Goal: Obtain resource: Obtain resource

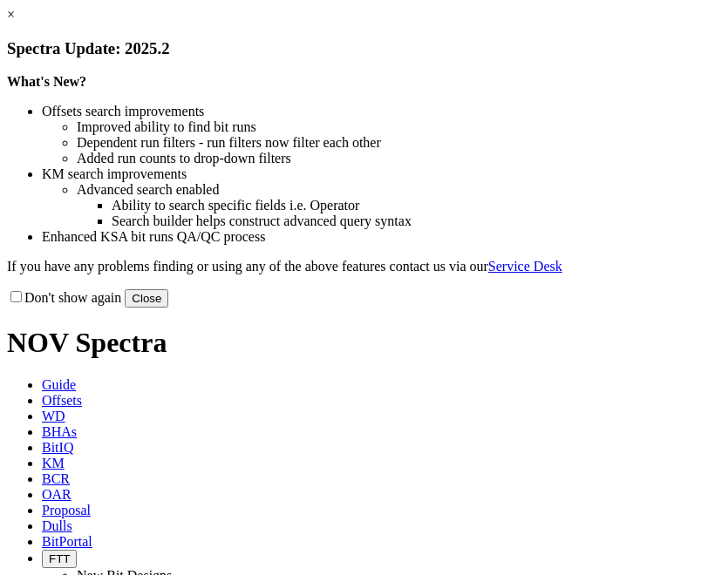
click at [15, 22] on link "×" at bounding box center [11, 14] width 8 height 15
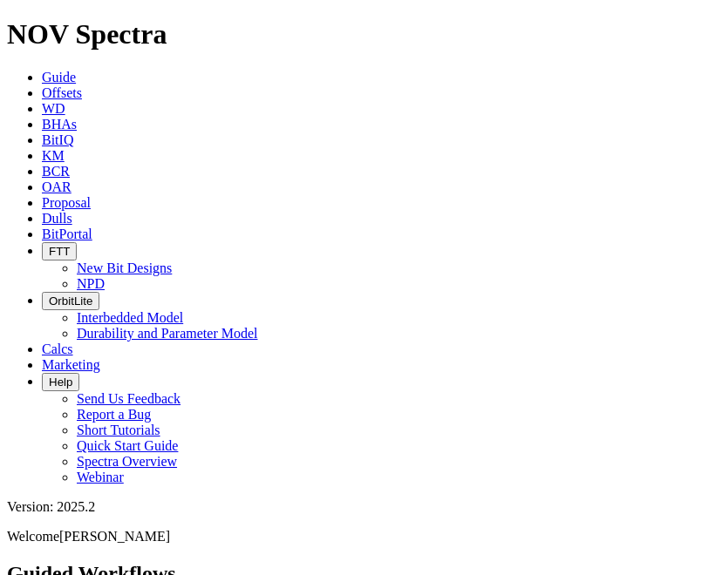
click at [42, 85] on icon at bounding box center [42, 92] width 0 height 15
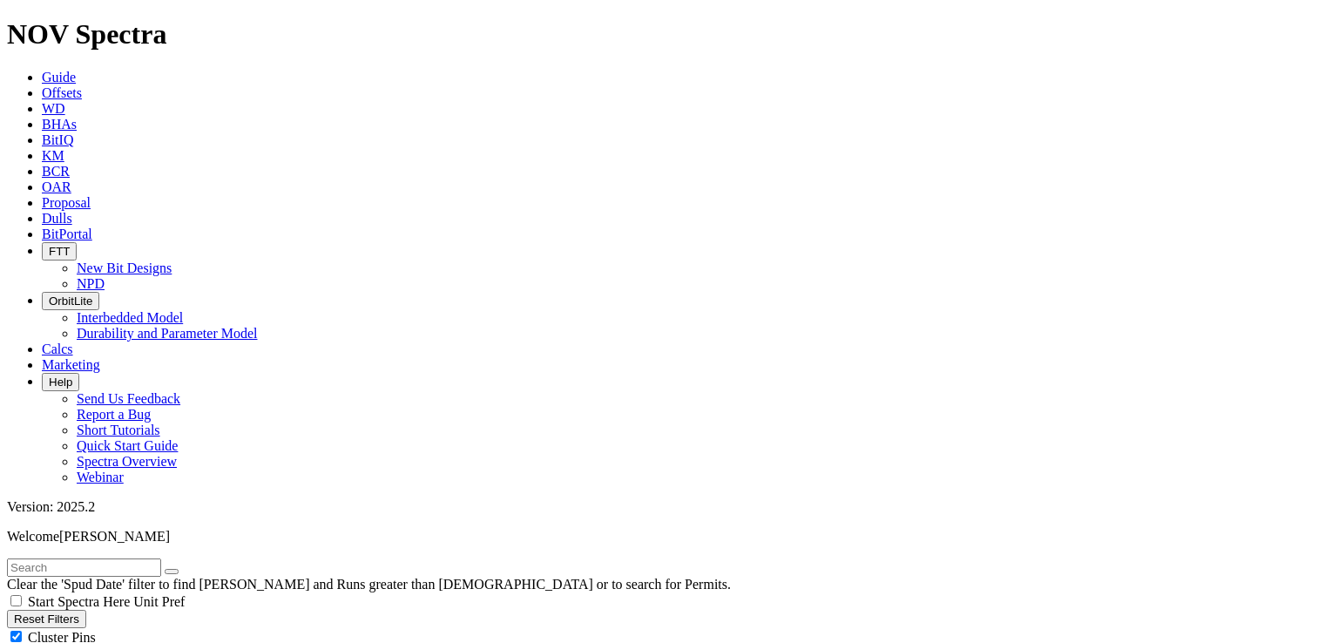
scroll to position [349, 0]
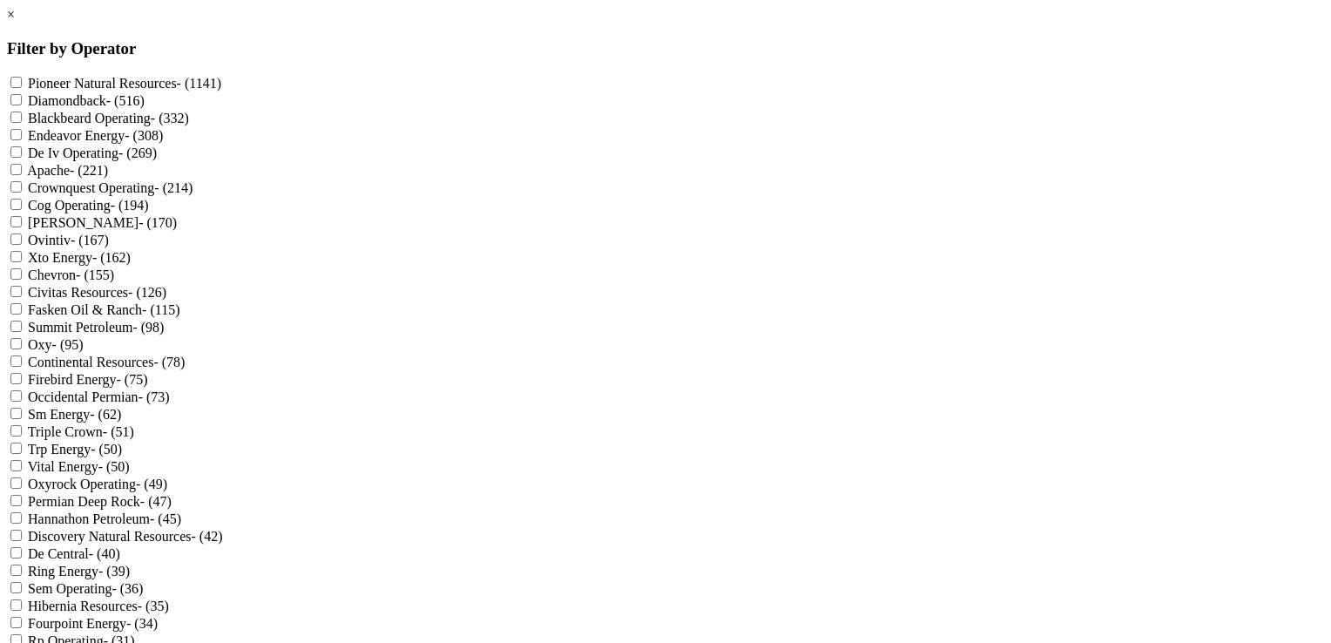
scroll to position [1830, 0]
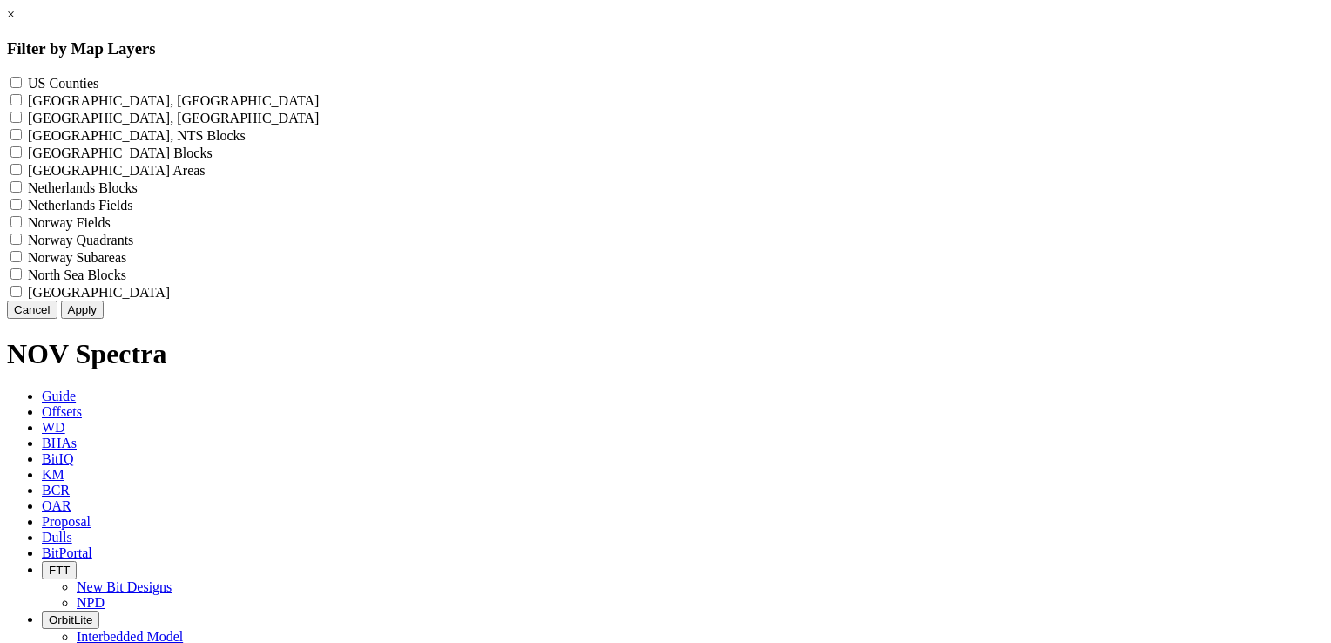
click at [22, 82] on Counties "US Counties - ()" at bounding box center [15, 82] width 11 height 11
checkbox Counties "true"
click at [104, 319] on button "Apply" at bounding box center [82, 310] width 43 height 18
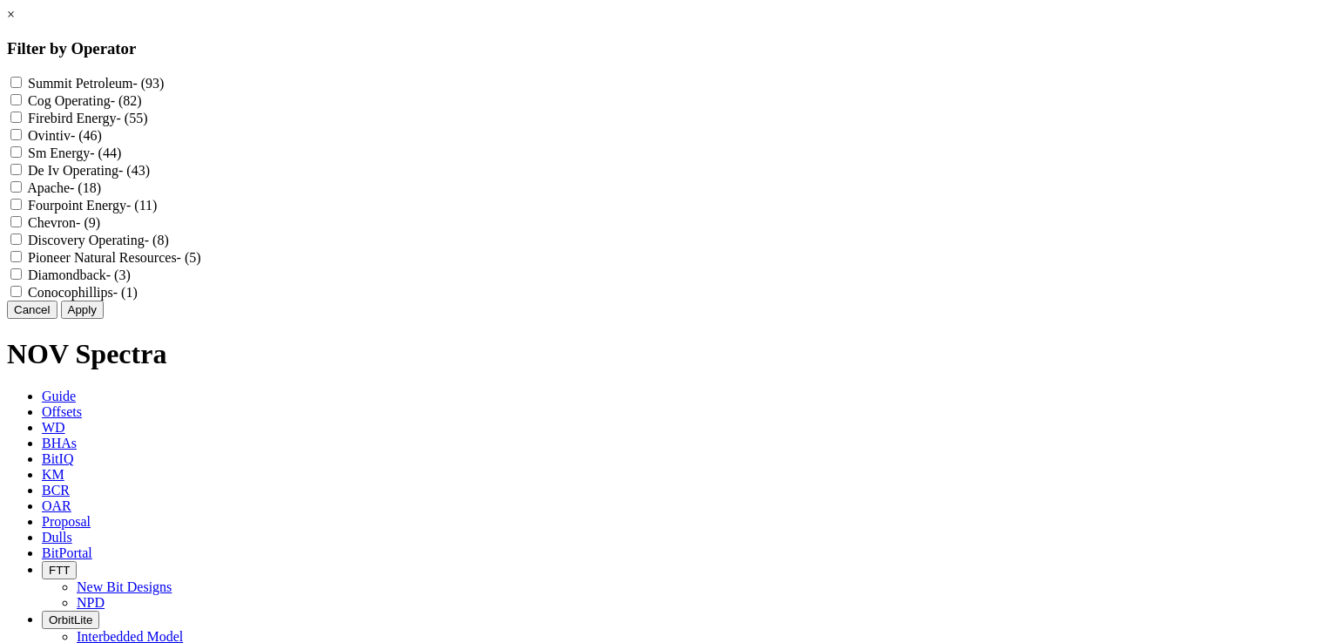
click at [22, 210] on Energy "Fourpoint Energy - (11)" at bounding box center [15, 204] width 11 height 11
checkbox Energy "true"
click at [104, 319] on button "Apply" at bounding box center [82, 310] width 43 height 18
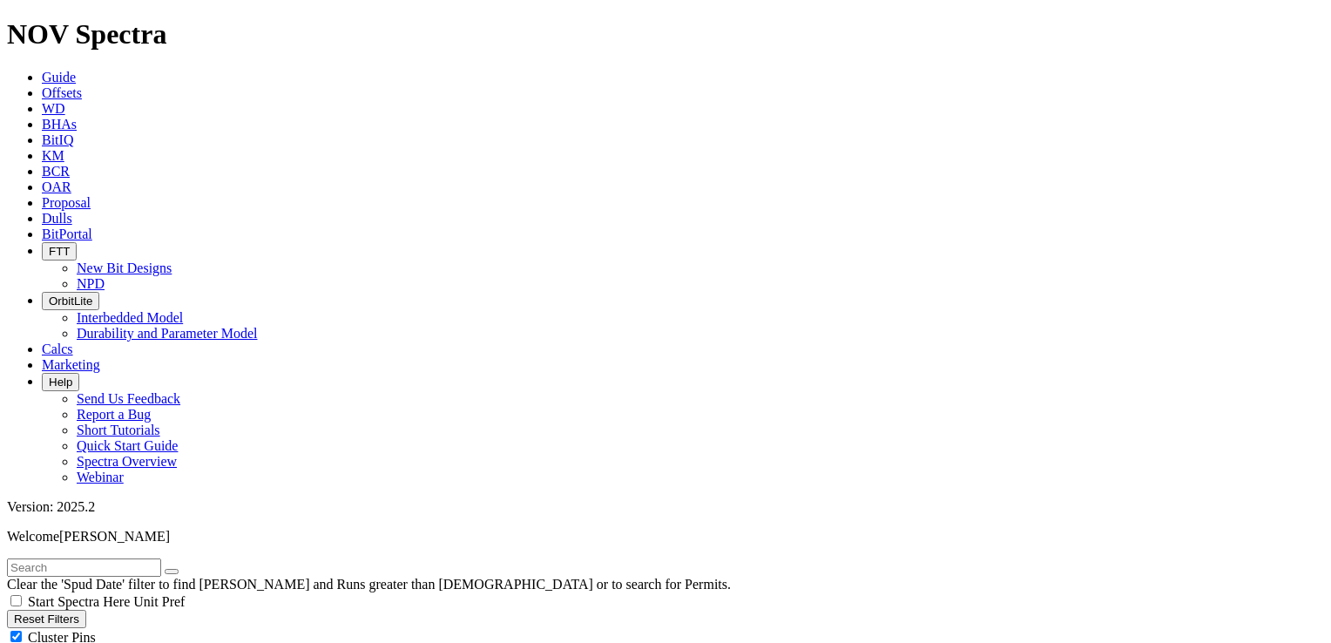
select select
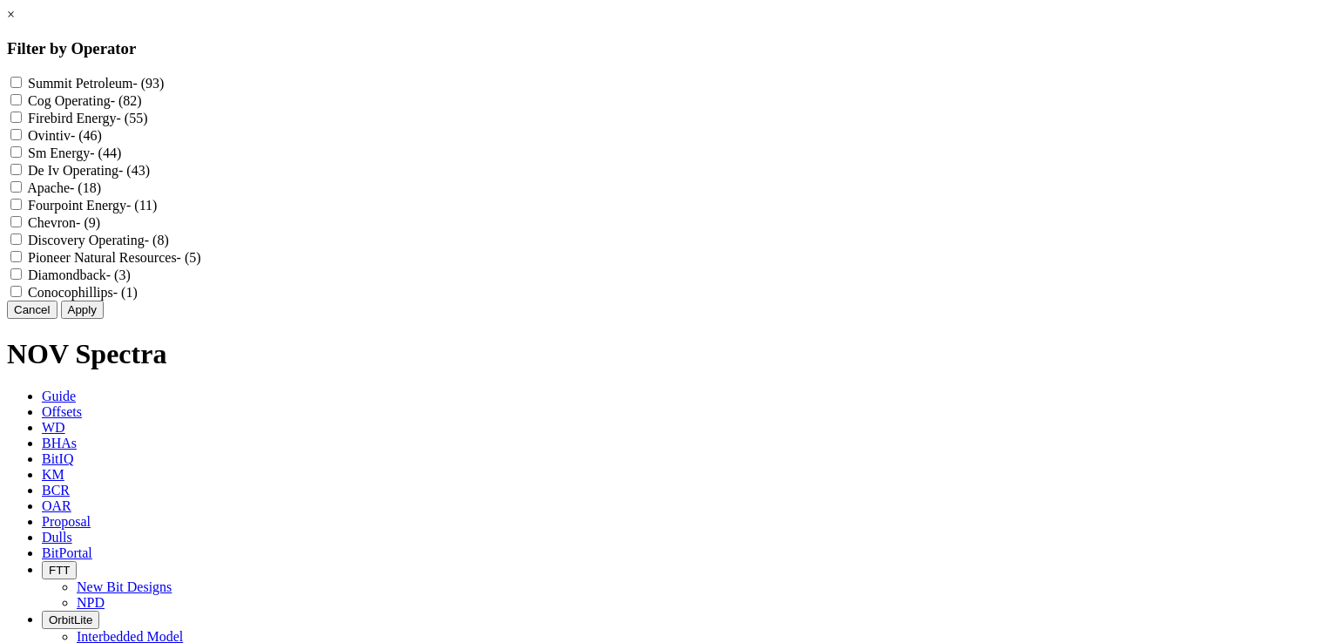
click at [555, 213] on div "Fourpoint Energy - (11)" at bounding box center [665, 204] width 1317 height 17
click at [22, 82] on Petroleum "Summit Petroleum - (93)" at bounding box center [15, 82] width 11 height 11
checkbox Petroleum "true"
click at [22, 210] on Energy "Fourpoint Energy - (11)" at bounding box center [15, 204] width 11 height 11
checkbox Energy "true"
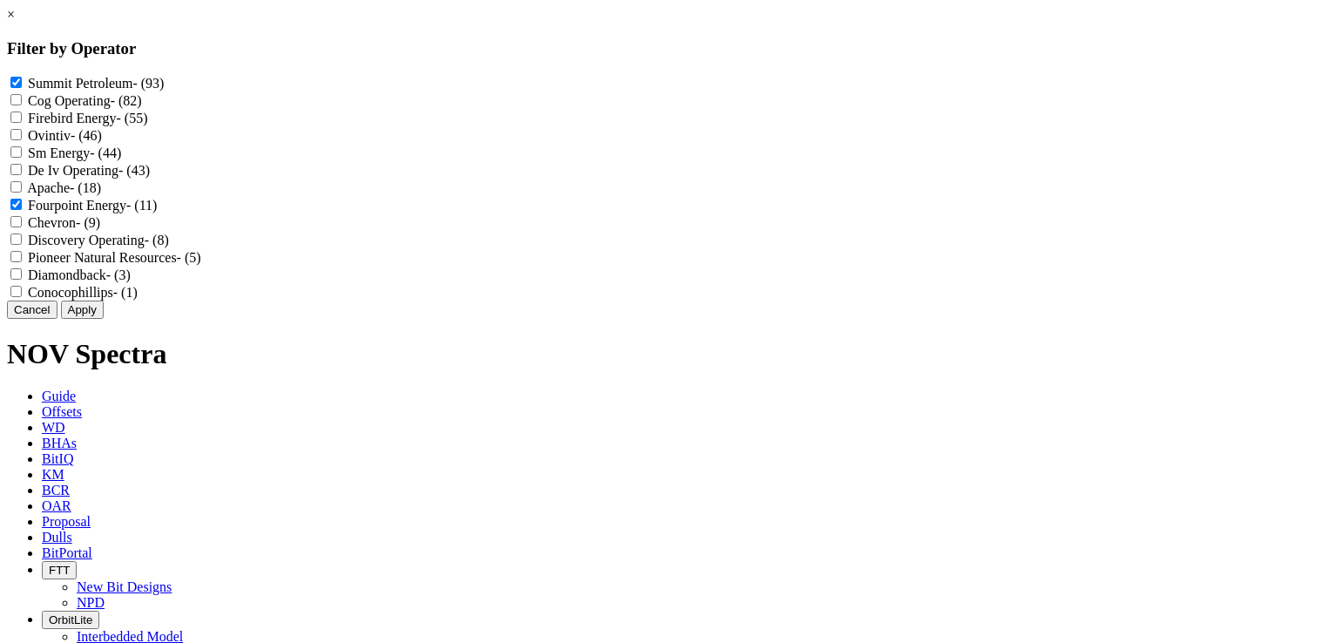
click at [104, 319] on button "Apply" at bounding box center [82, 310] width 43 height 18
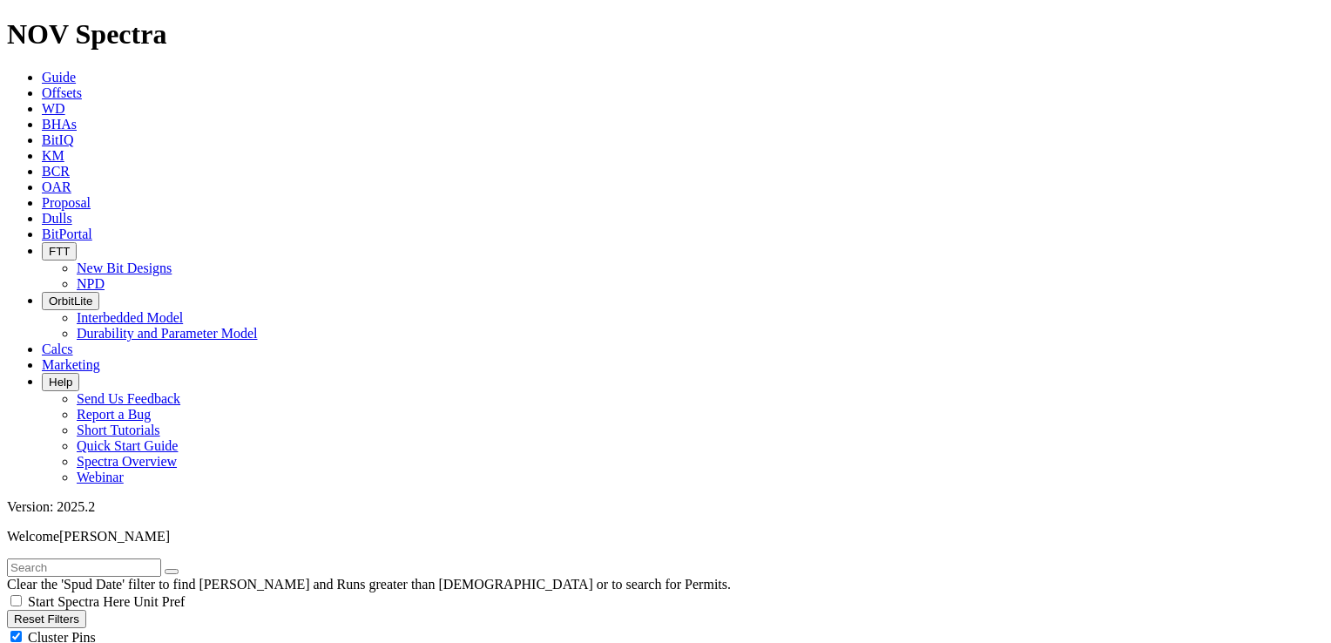
scroll to position [610, 0]
select select "8.5"
checkbox input "false"
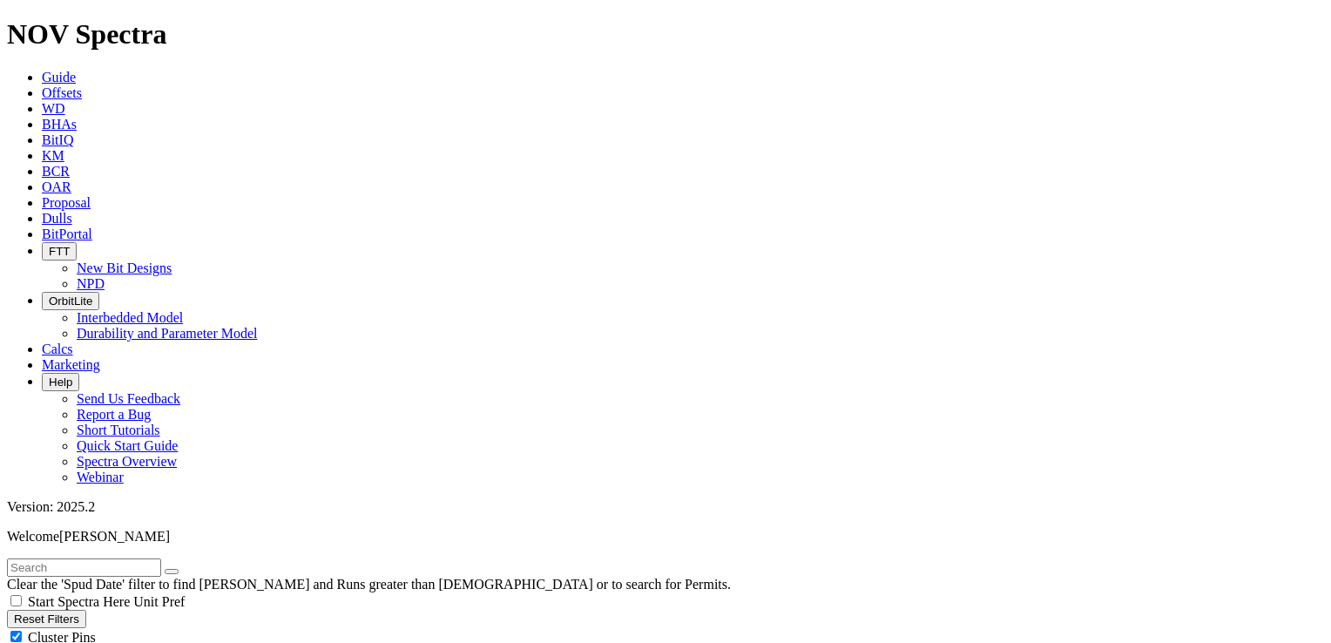
select select "? number:8.5 ?"
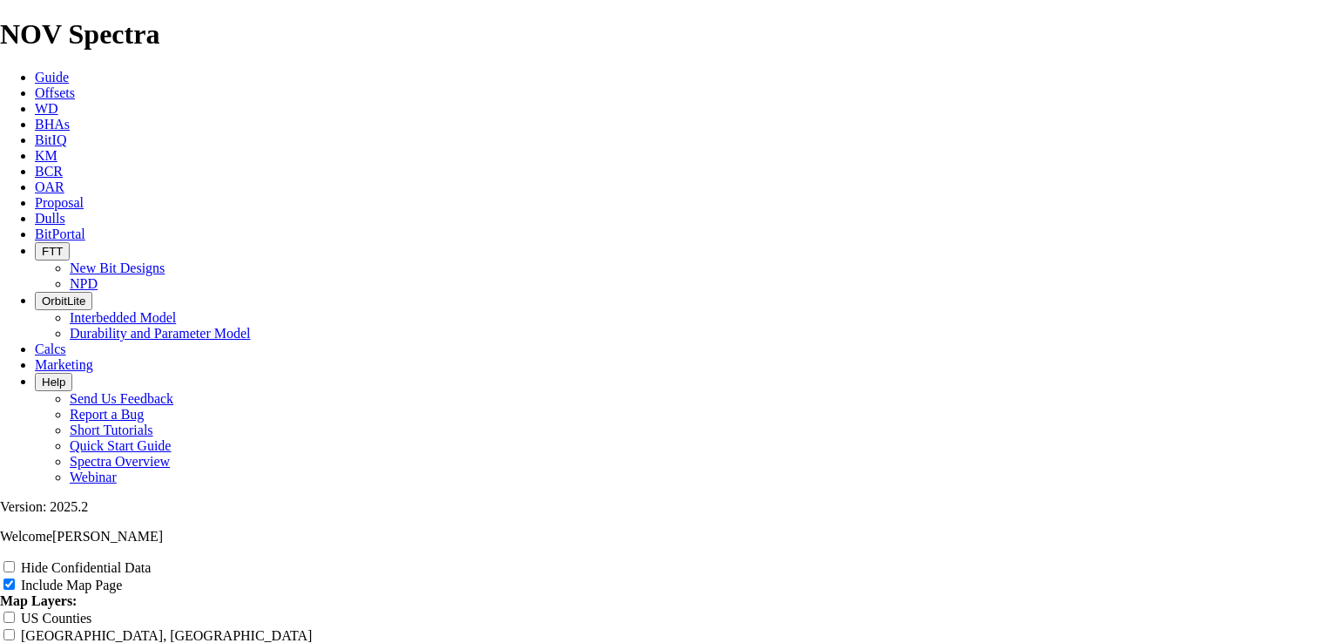
scroll to position [2091, 0]
radio input "true"
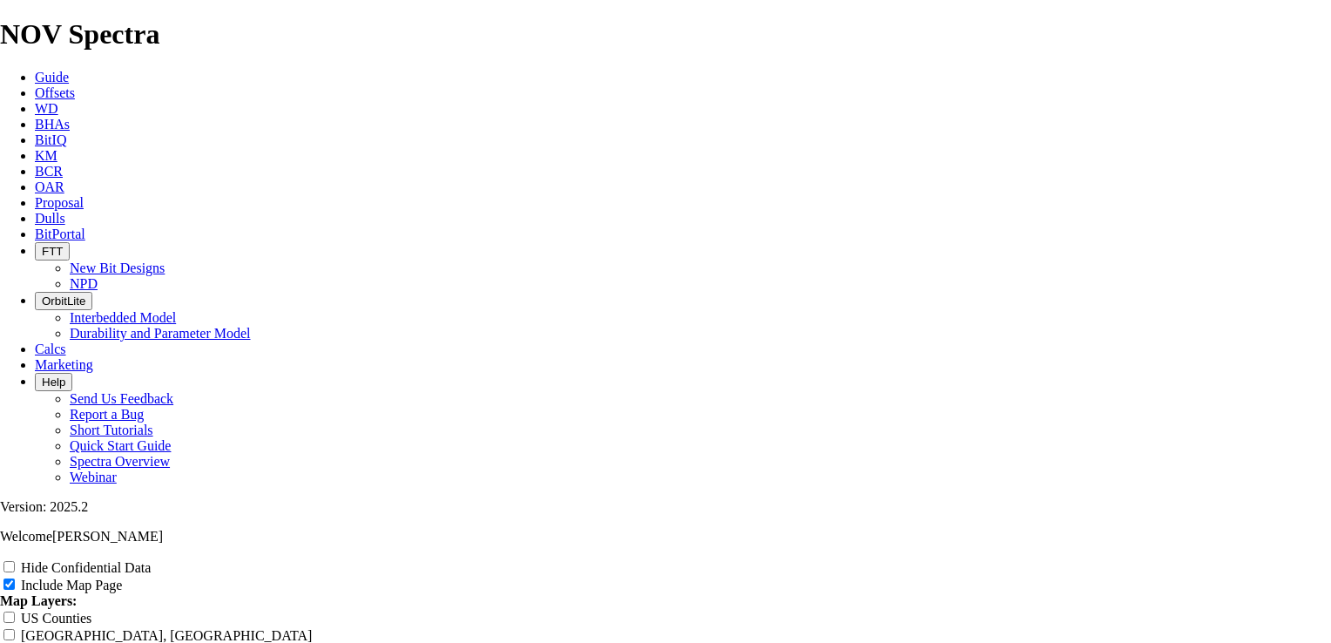
type input "Untitled Offset Analysis Repor"
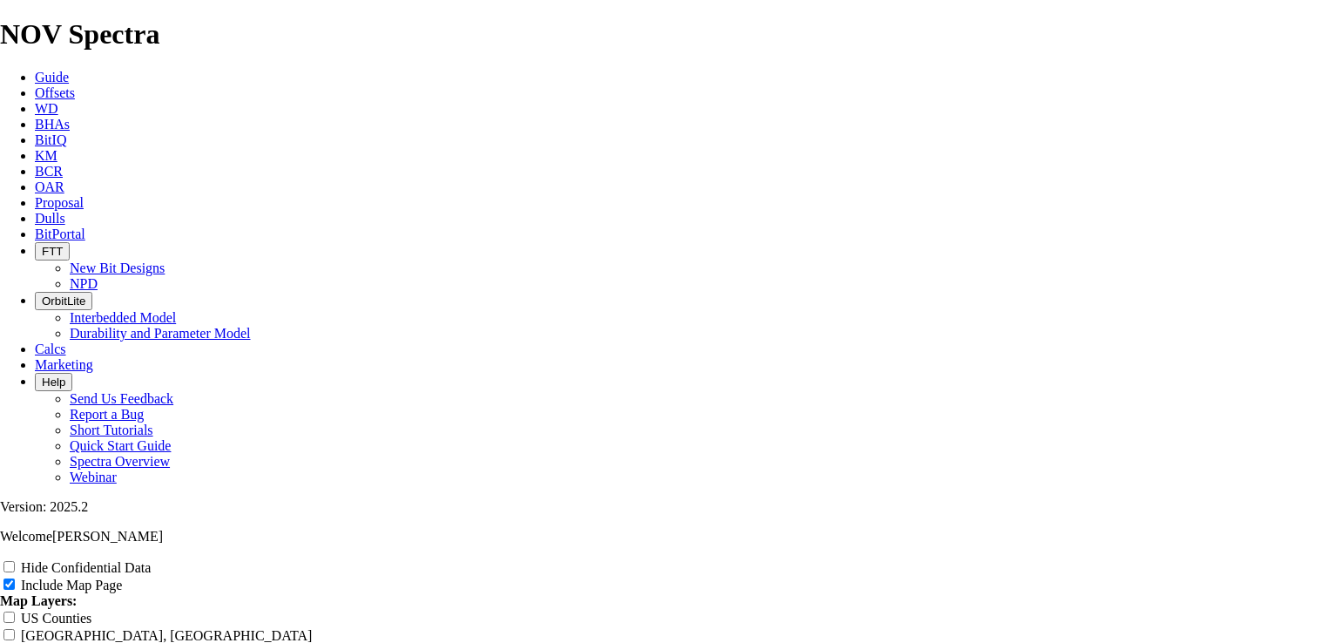
type input "Untitled Offset Analysis Repor"
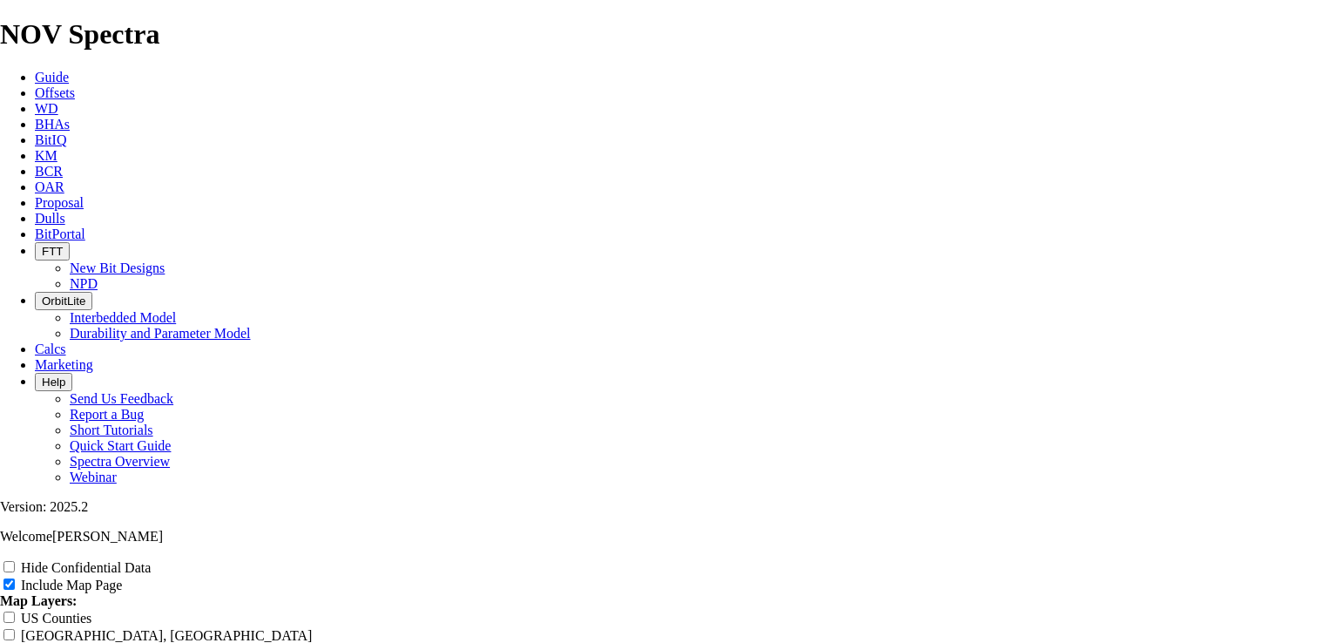
type input "Untitled Offset Analysis Repor"
type input "Untitled Offset Analysis Repo"
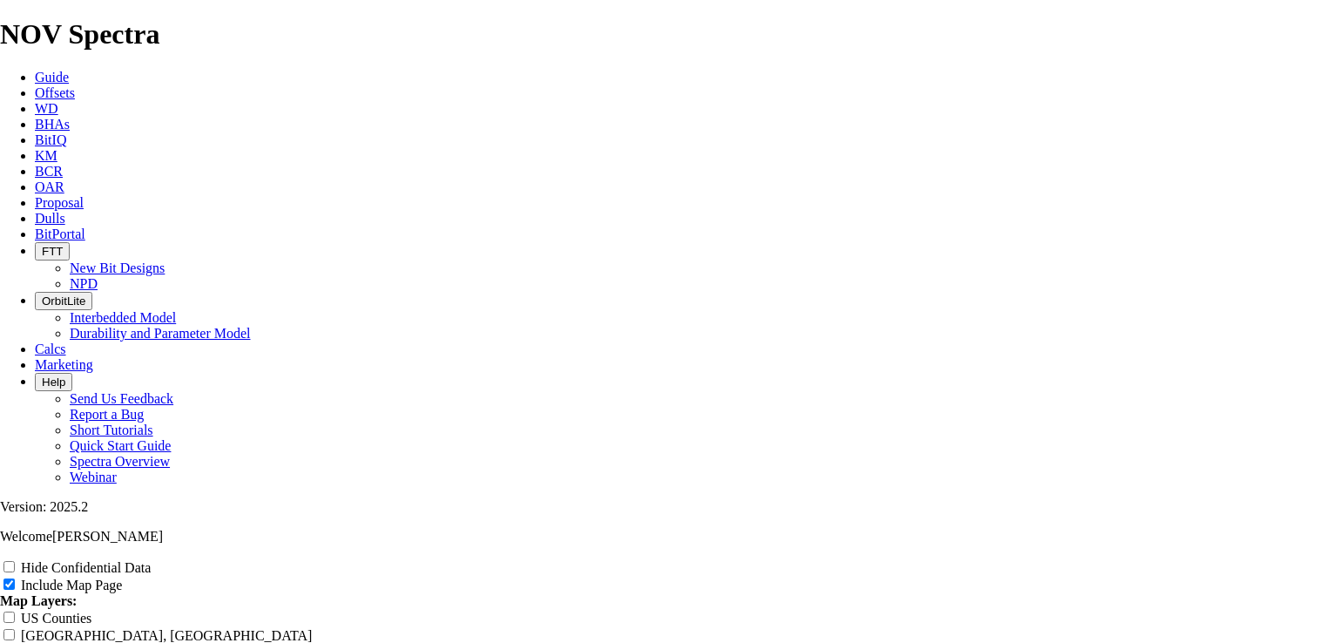
type input "Untitled Offset Analysis Repo"
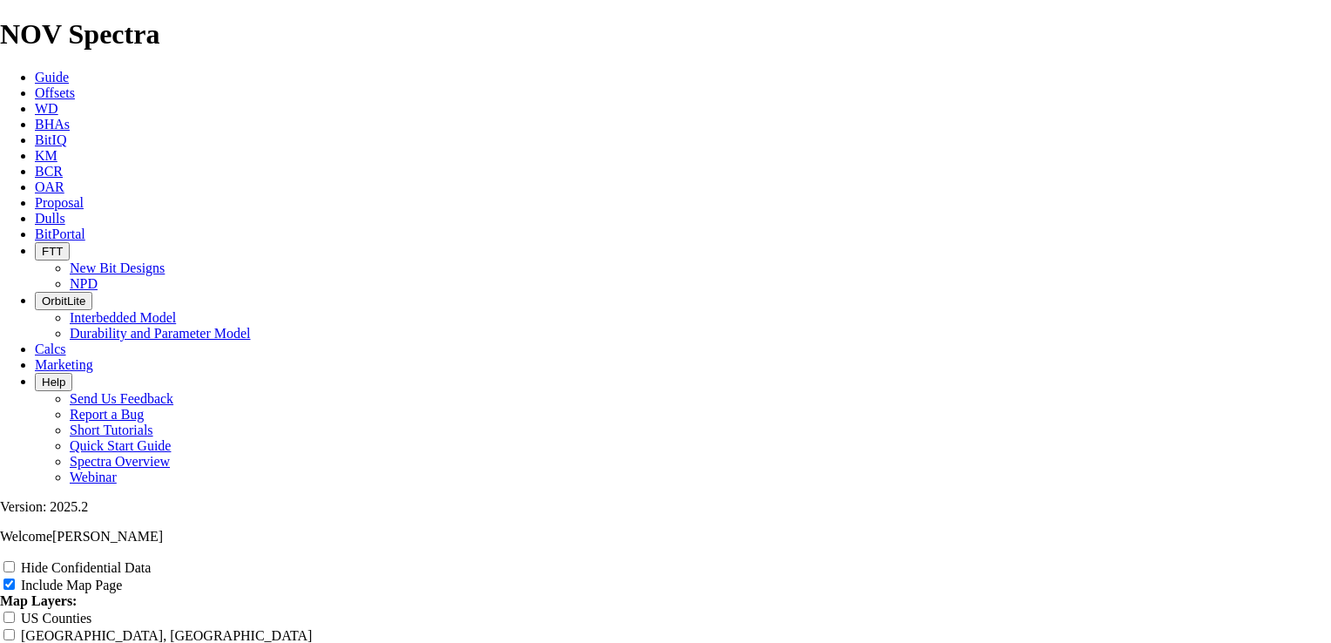
type input "Untitled Offset Analysis Repo"
type input "Untitled Offset Analysis Rep"
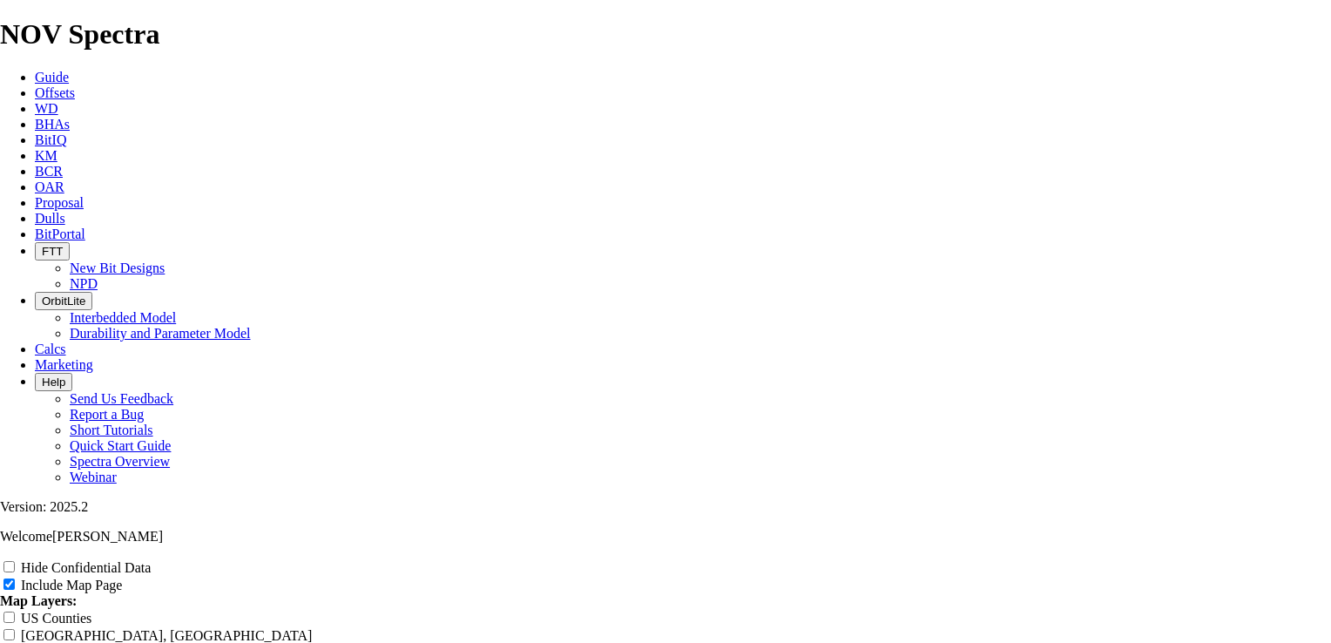
type input "Untitled Offset Analysis Rep"
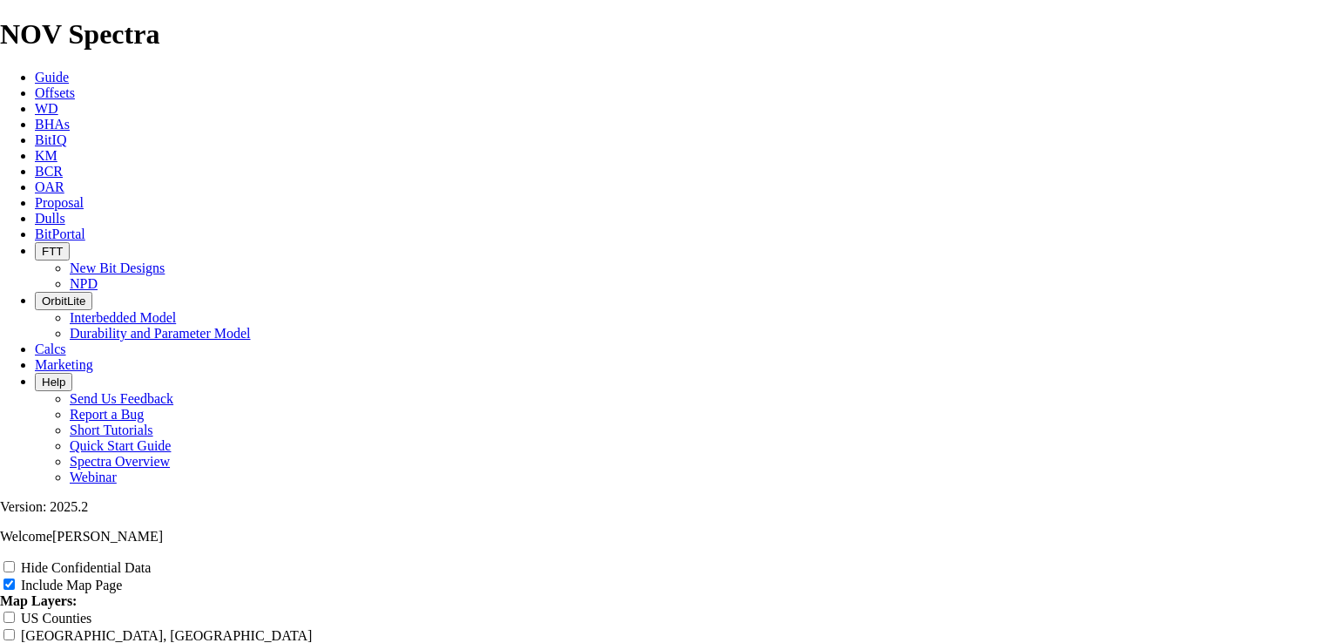
type input "Untitled Offset Analysis Rep"
type input "Untitled Offset Analysis Re"
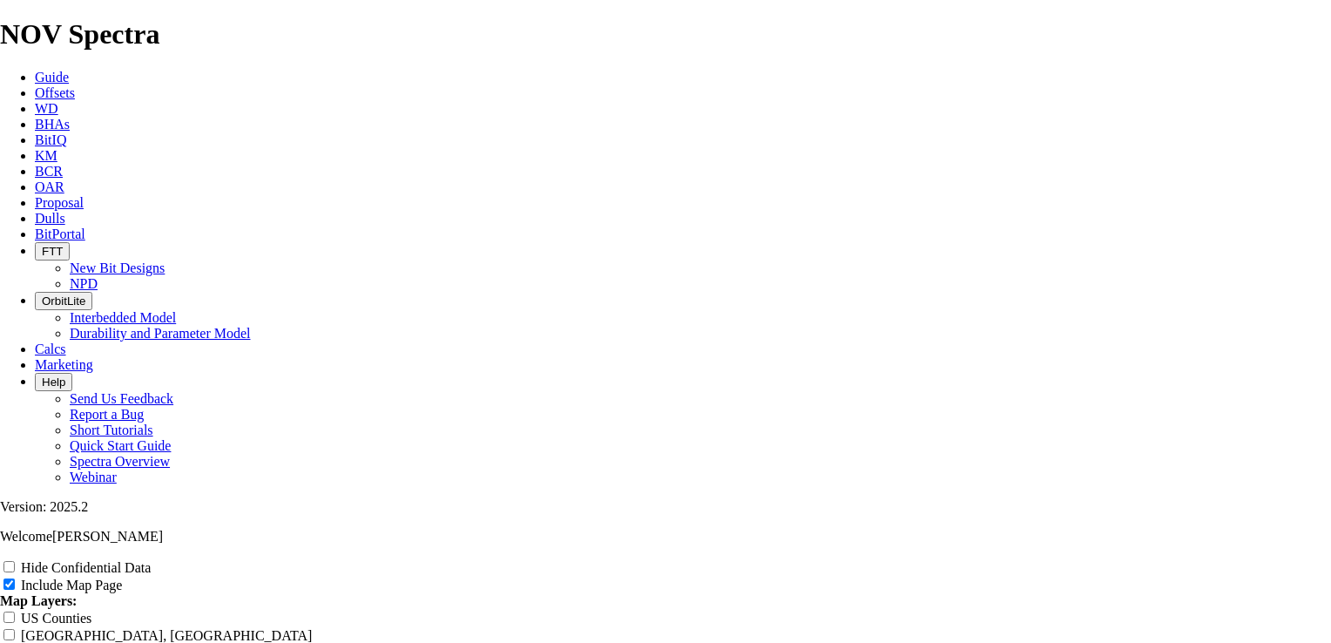
type input "Untitled Offset Analysis Re"
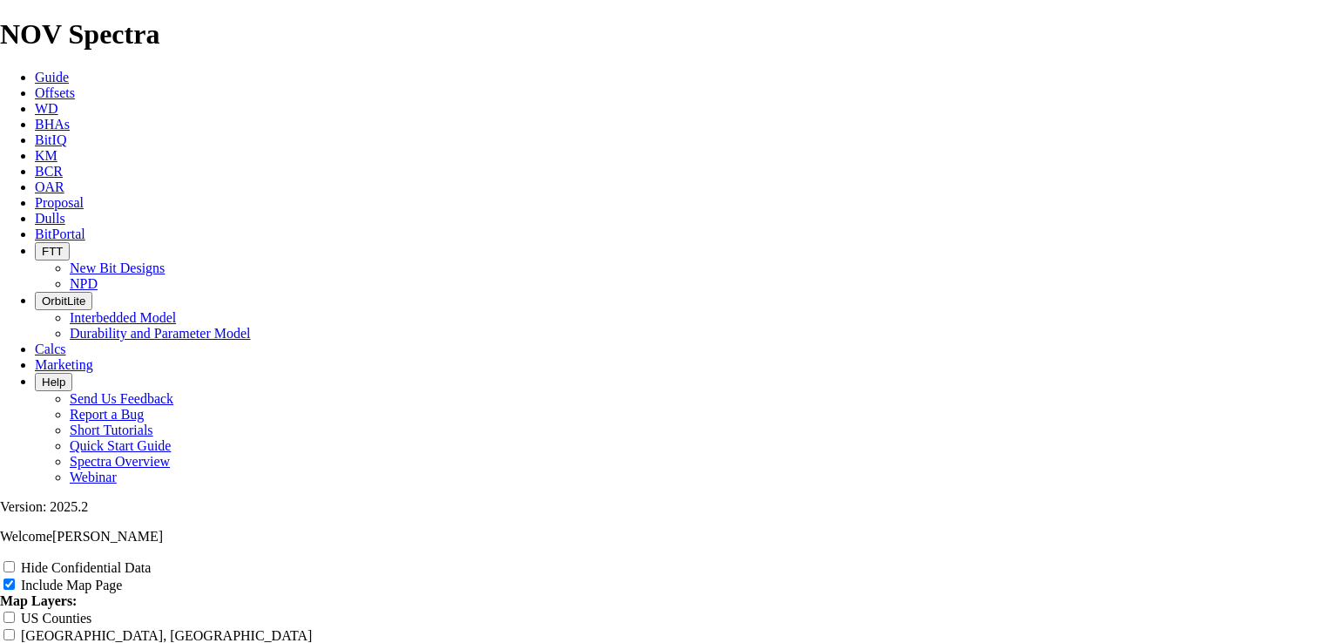
type input "Untitled Offset Analysis Re"
type input "Untitled Offset Analysis R"
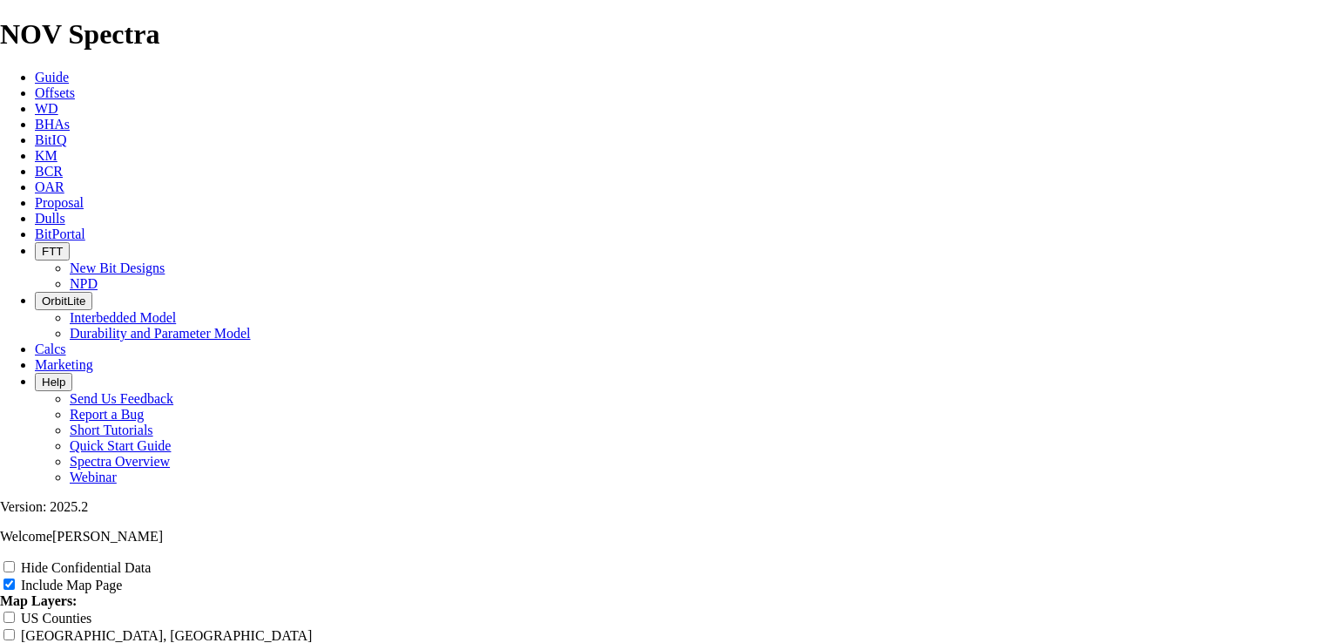
type input "Untitled Offset Analysis R"
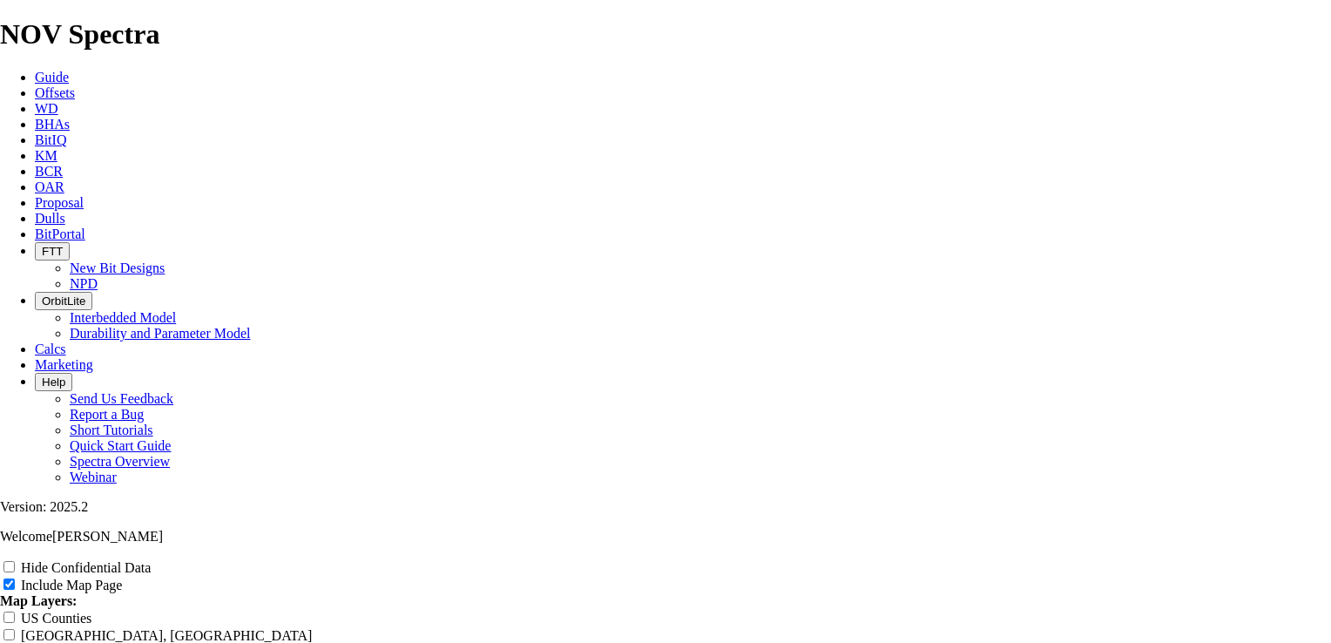
type input "Untitled Offset Analysis R"
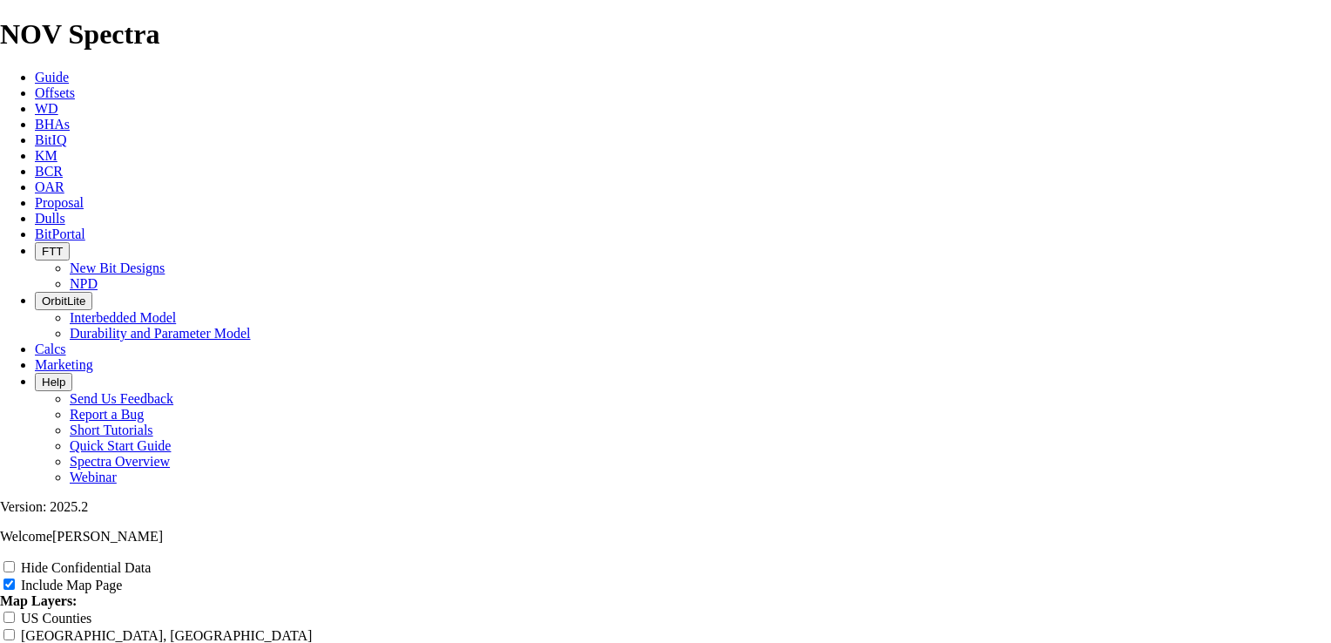
type input "Untitled Offset Analysis"
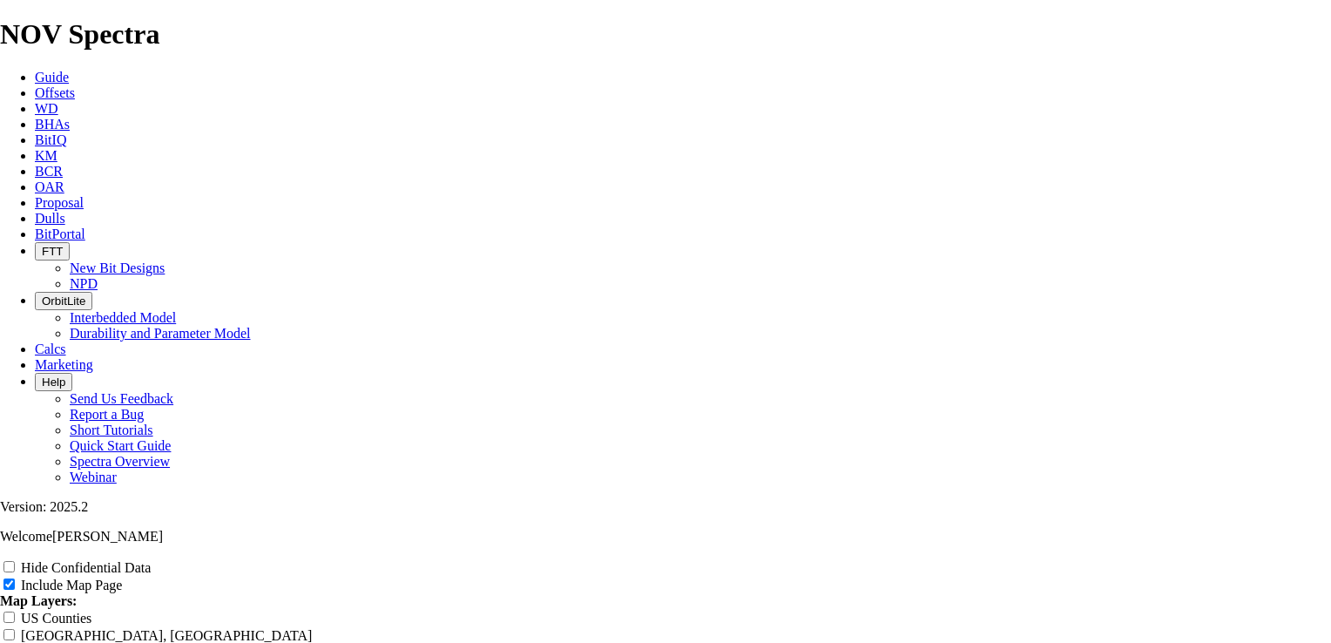
type input "Untitled Offset Analysis"
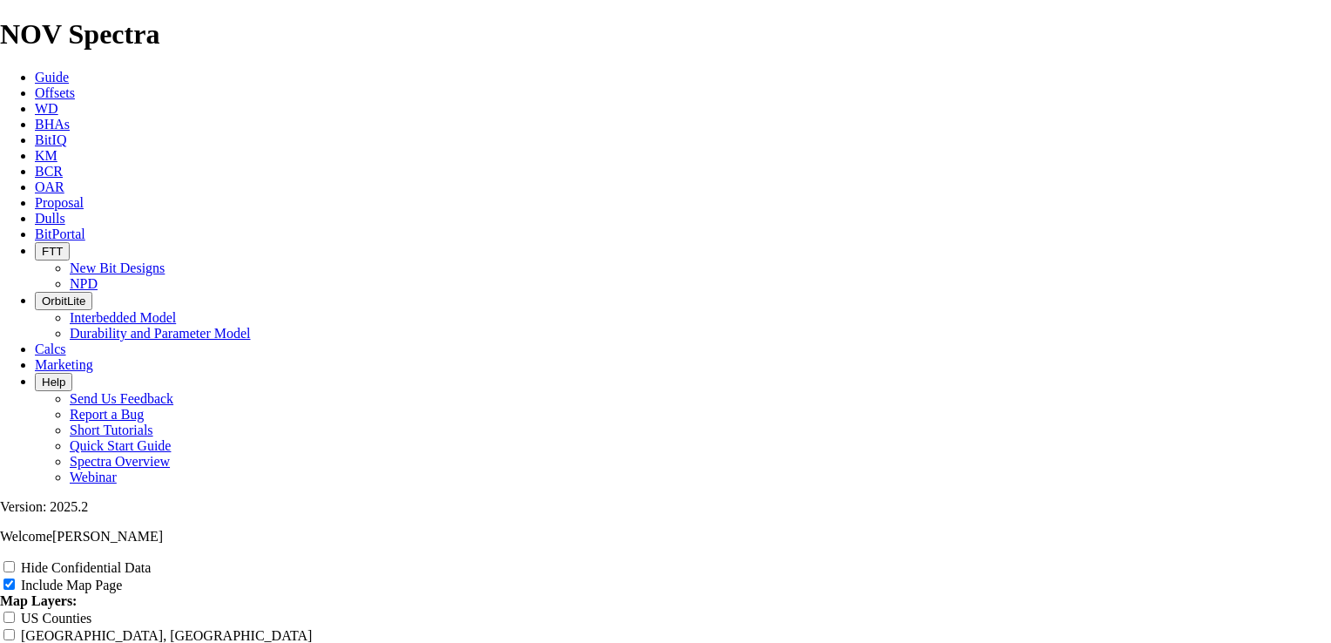
type input "Untitled Offset Analysis"
type input "Untitled Offset Analysi"
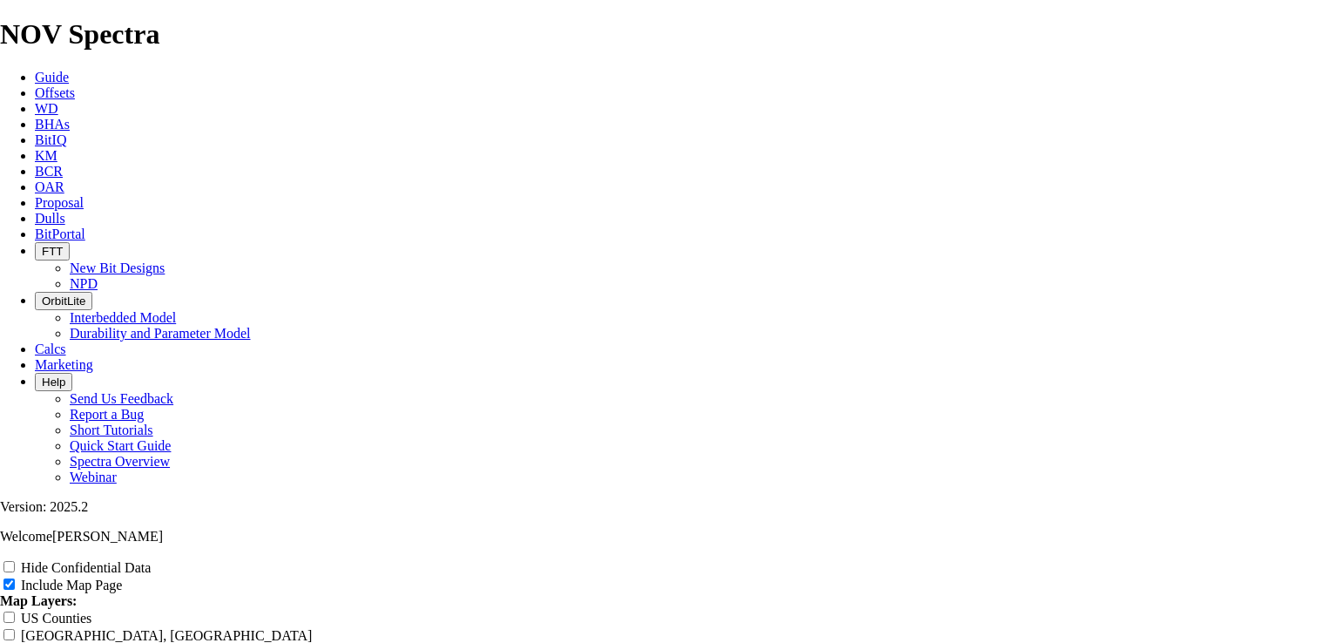
type input "Untitled Offset Analysi"
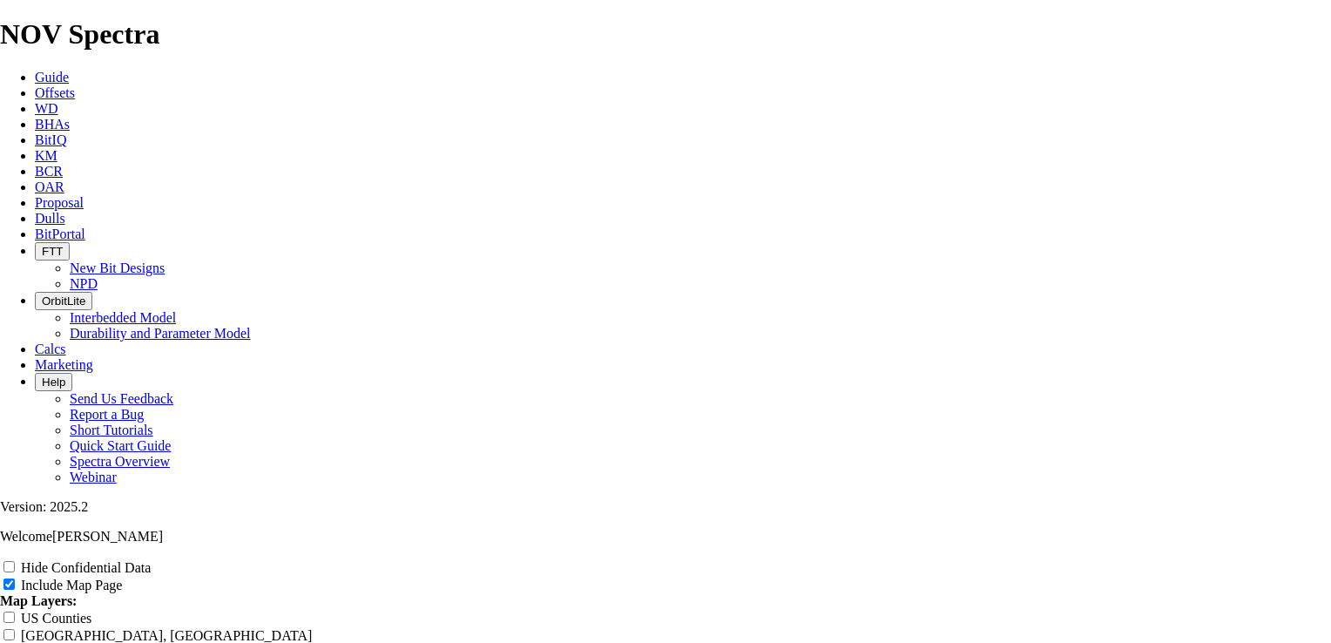
type input "Untitled Offset Analysi"
type input "Untitled Offset Analys"
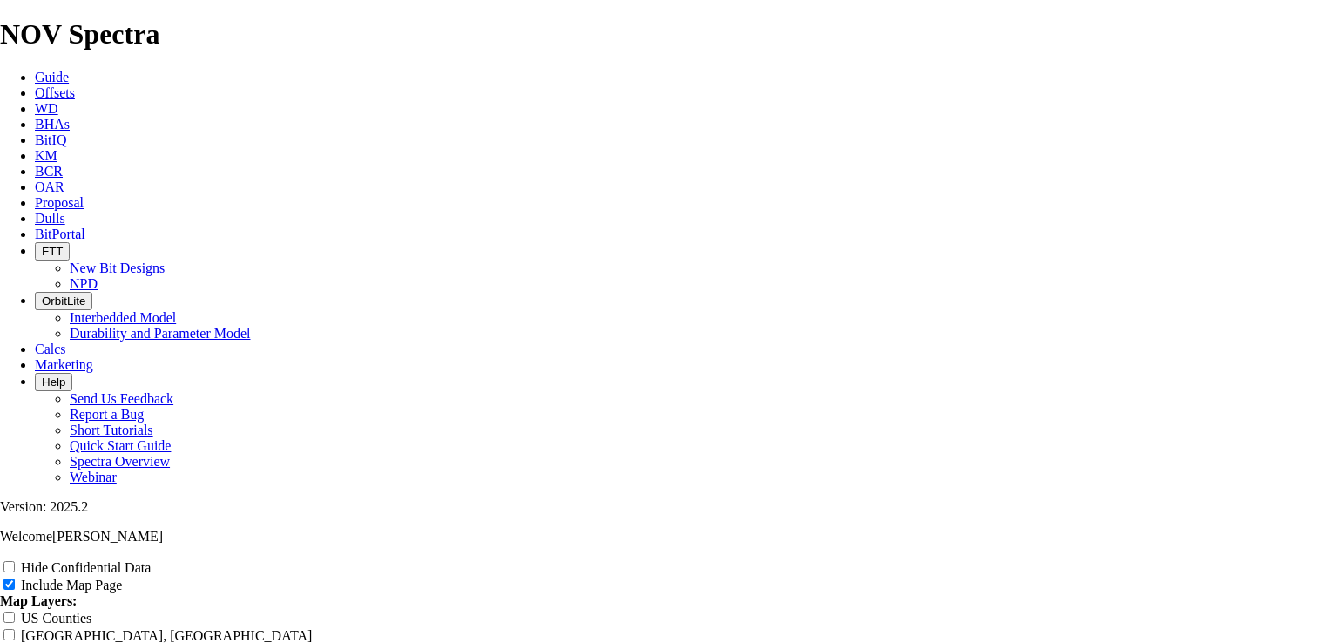
type input "Untitled Offset Analys"
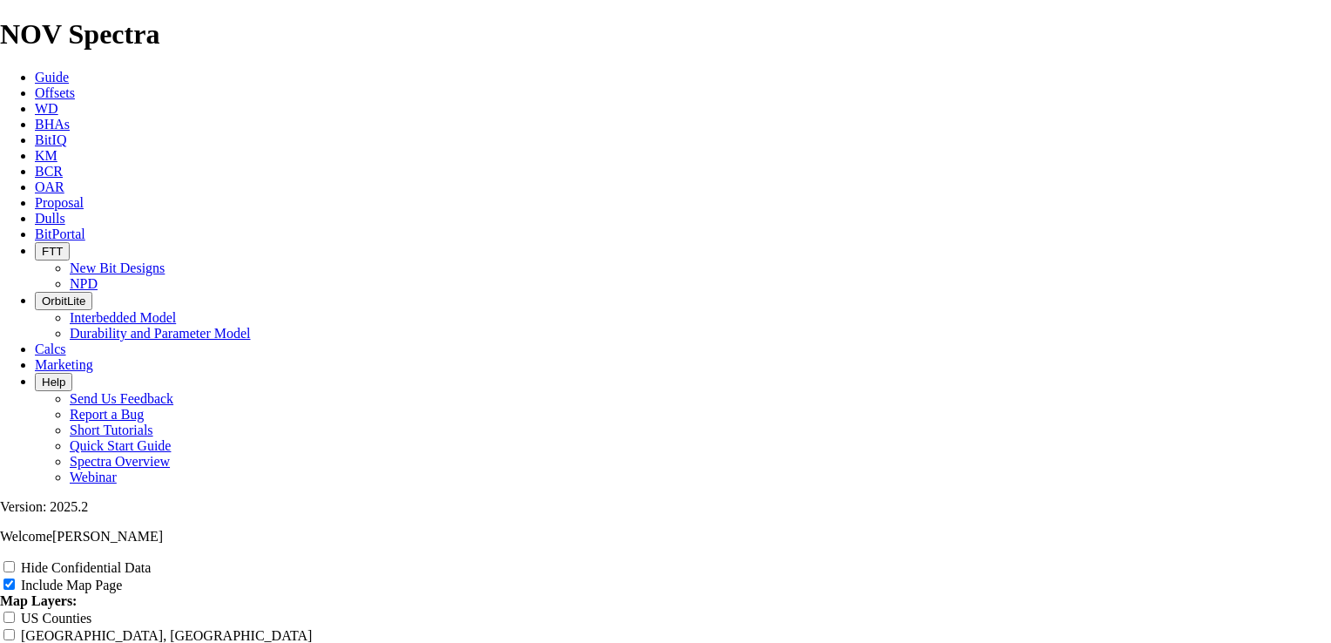
type input "Untitled Offset Analys"
type input "Untitled Offset Analy"
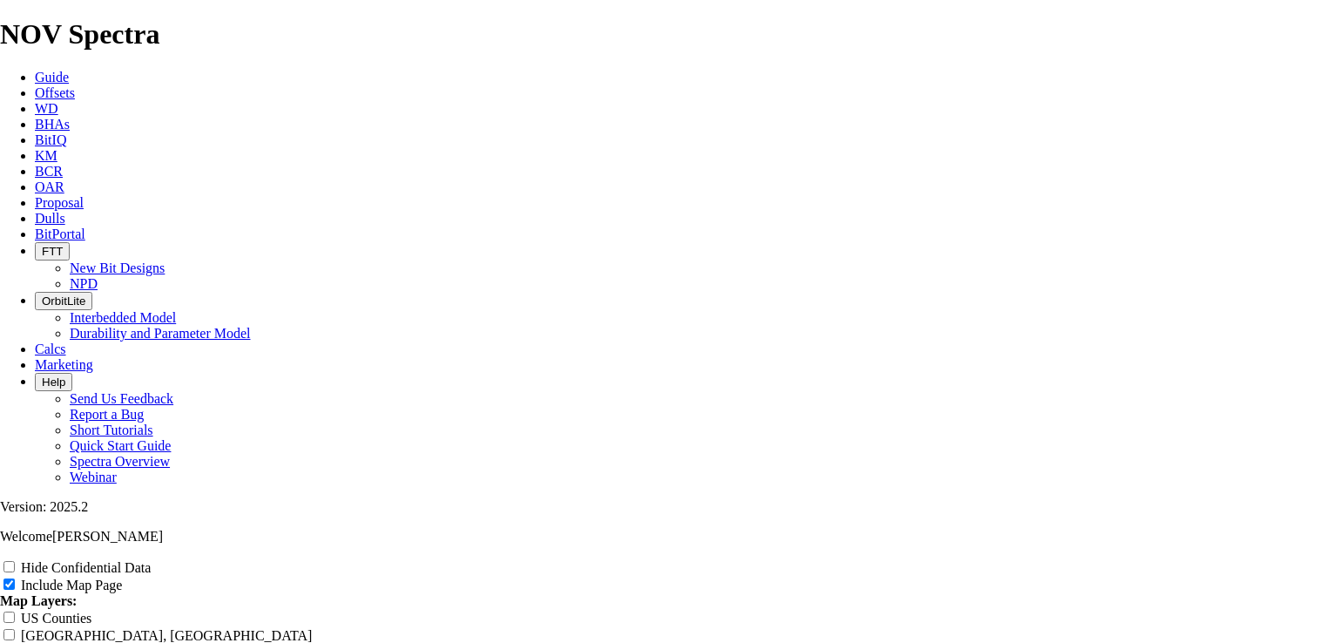
type input "Untitled Offset Analy"
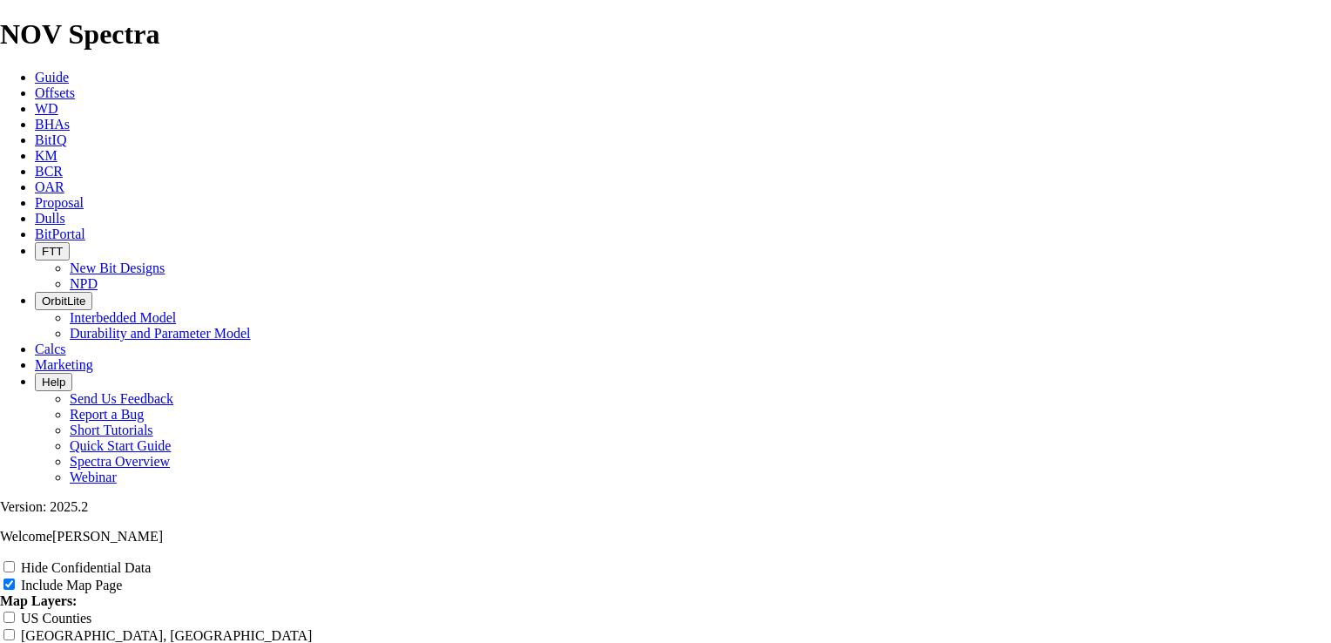
type input "Untitled Offset Analy"
type input "Untitled Offset Anal"
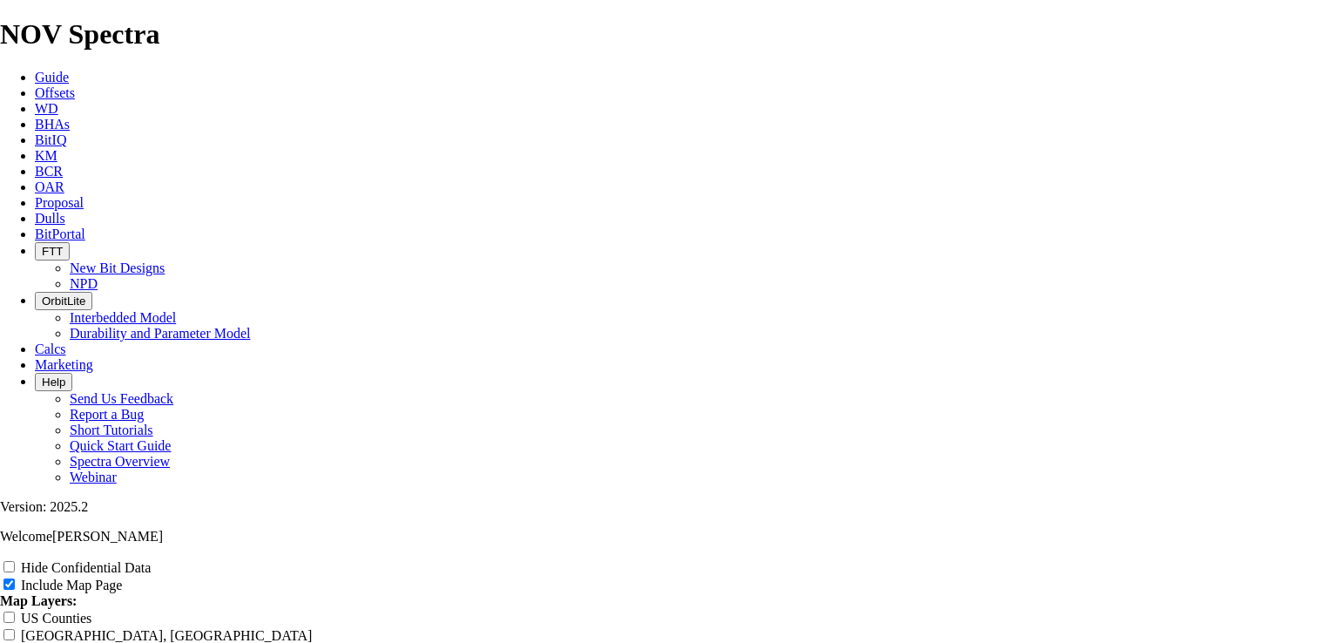
type input "Untitled Offset Anal"
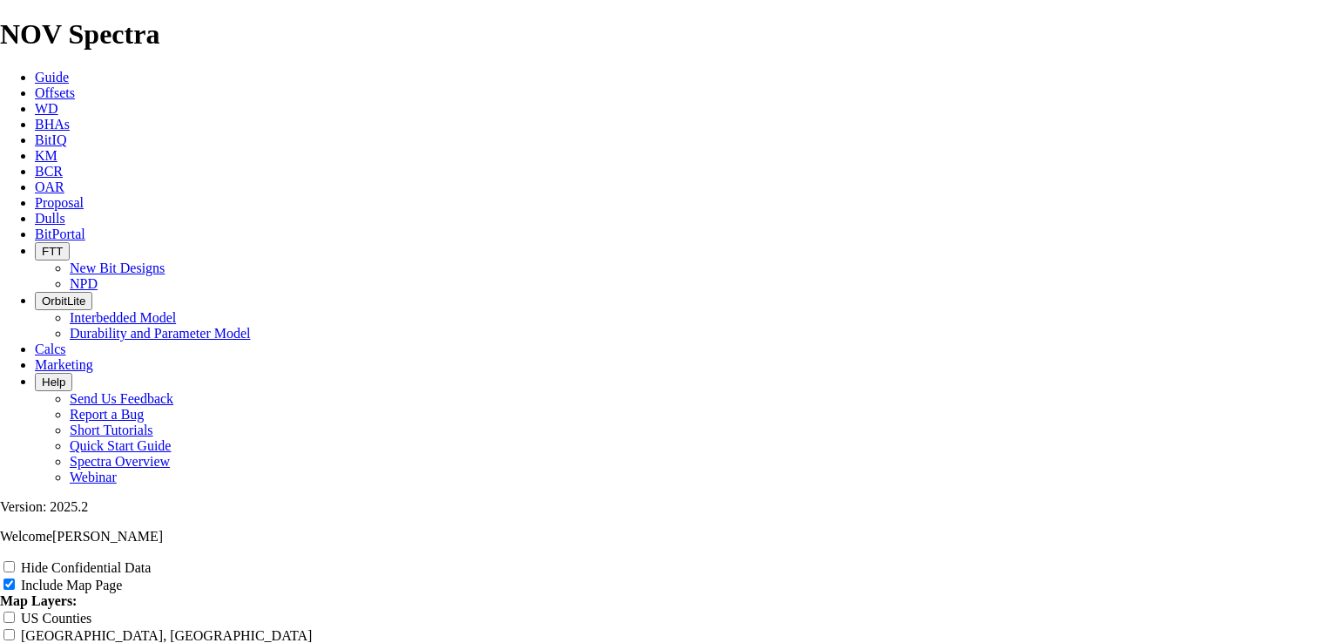
type input "Untitled Offset Anal"
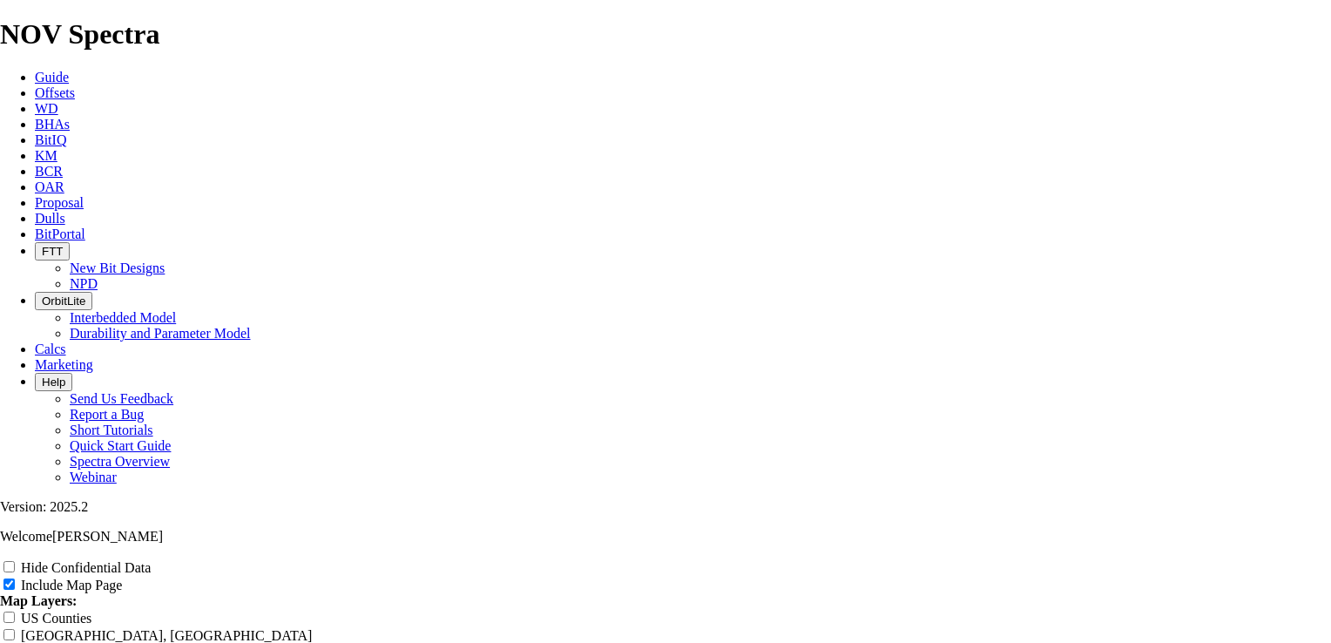
type input "Untitled Offset [PERSON_NAME]"
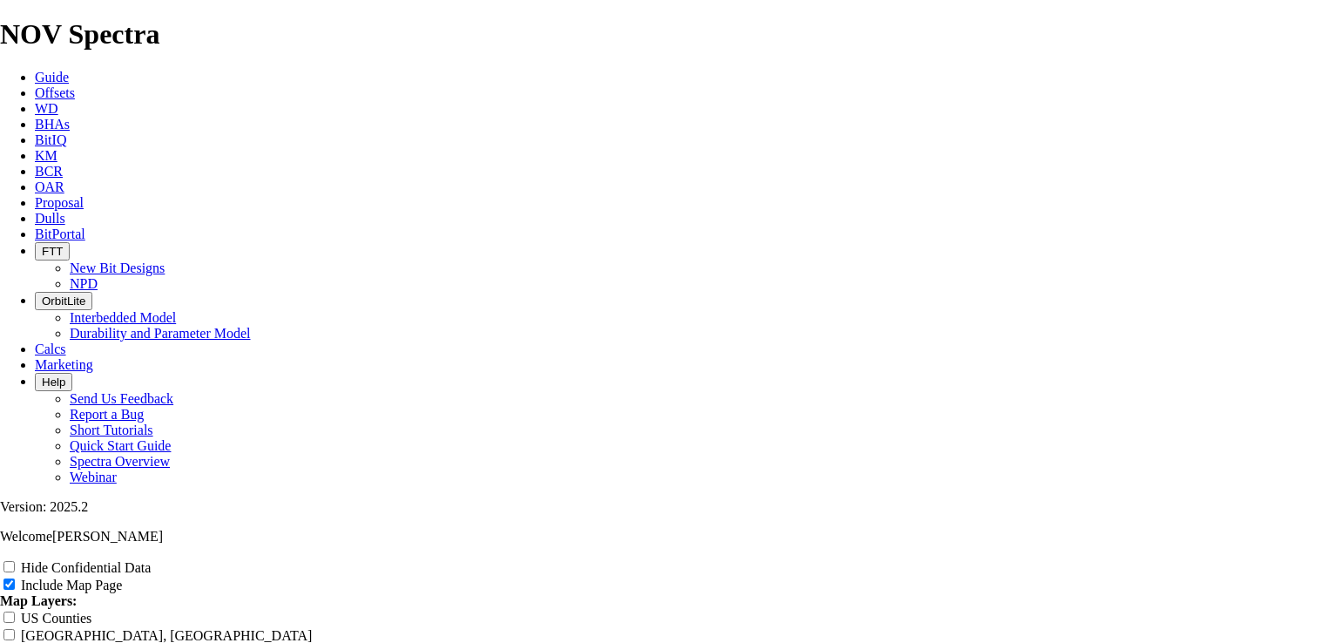
type input "Untitled Offset [PERSON_NAME]"
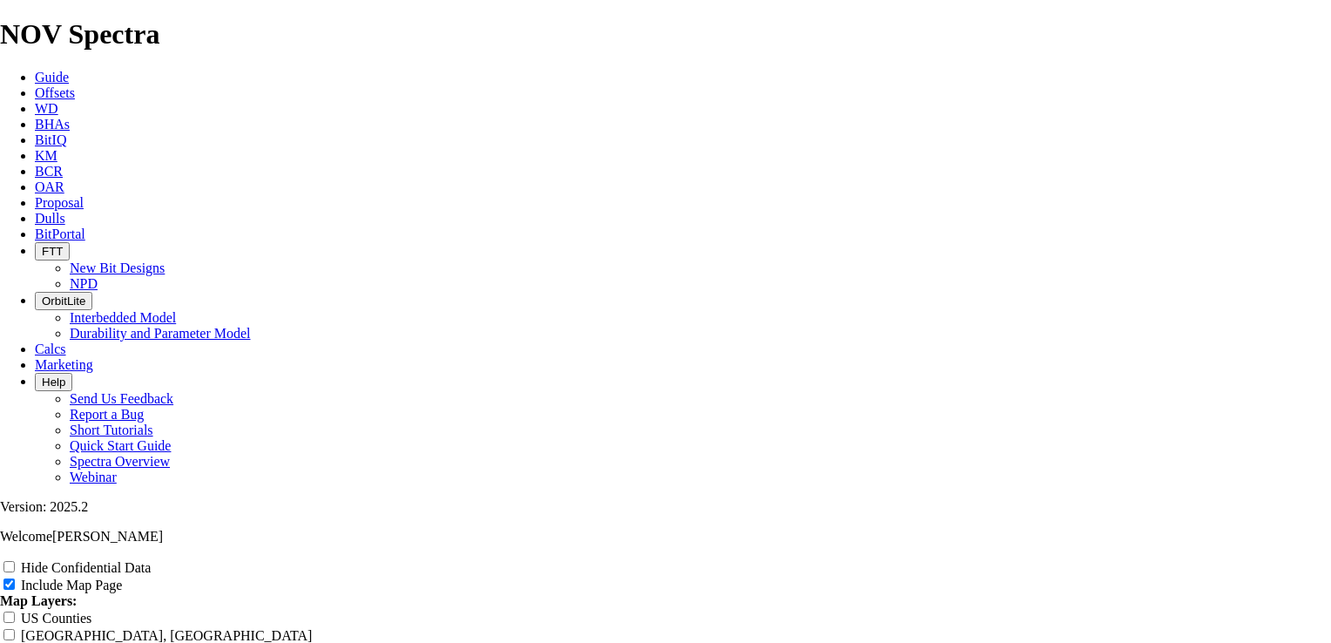
type input "Untitled Offset [PERSON_NAME]"
type input "Untitled Offset An"
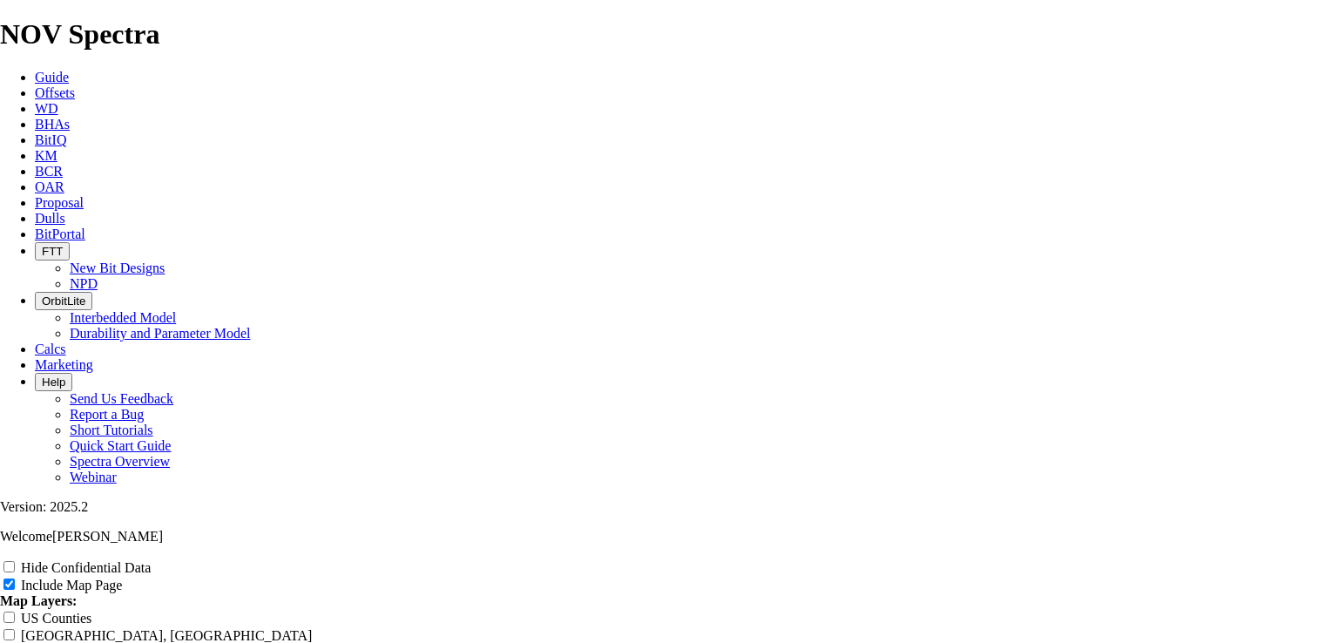
type input "Untitled Offset An"
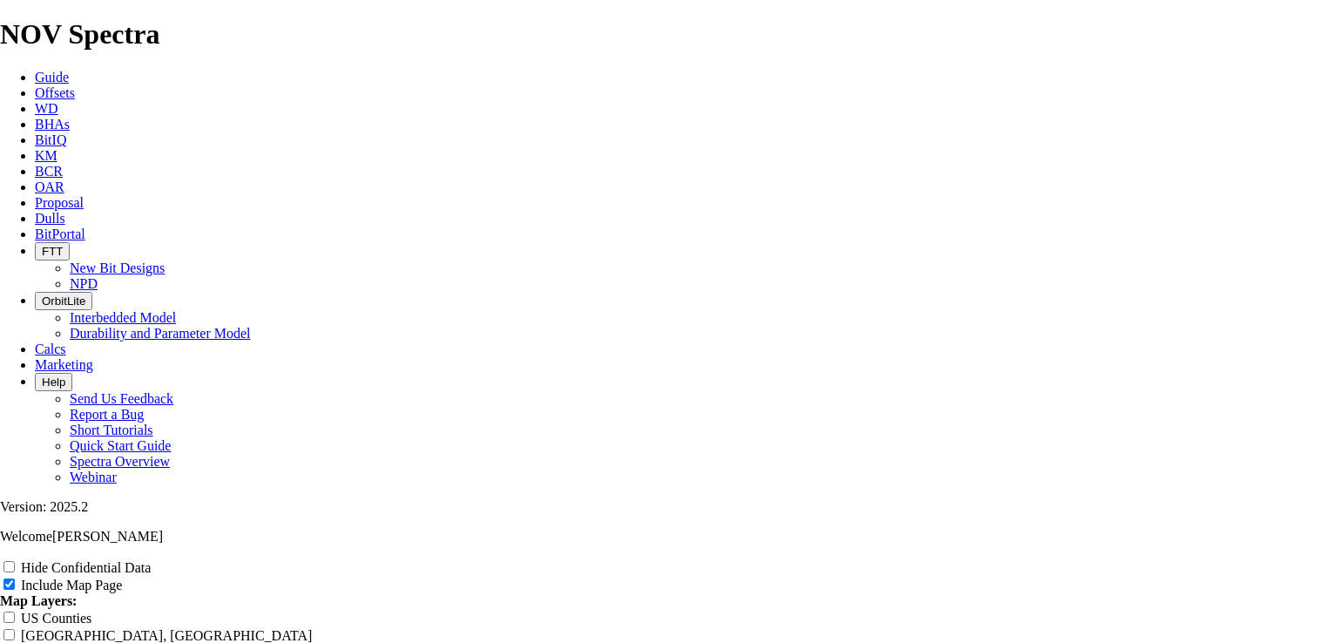
type input "Untitled Offset An"
type input "Untitled Offset A"
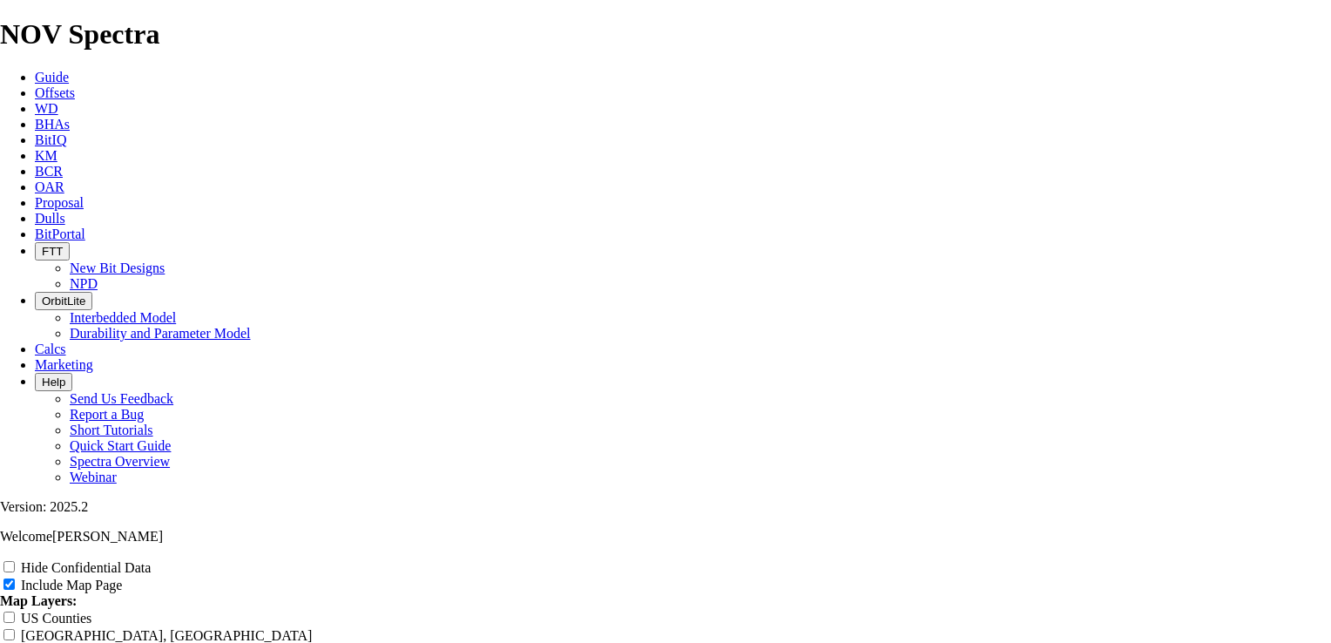
type input "Untitled Offset A"
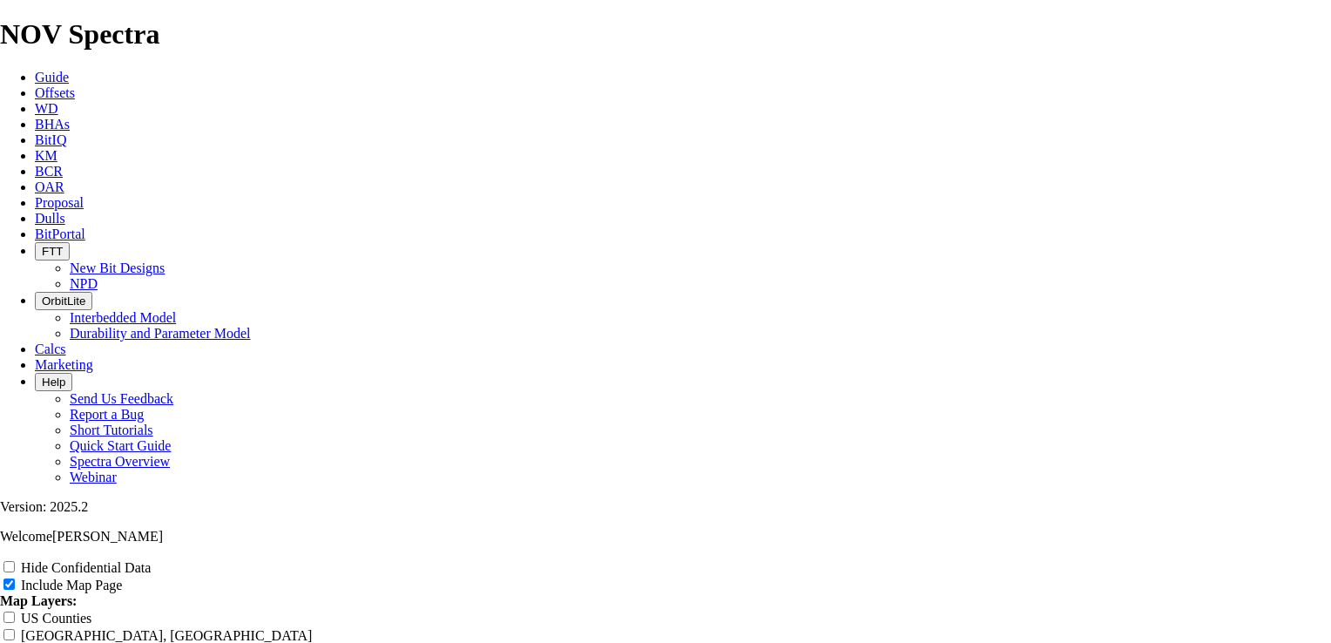
type input "Untitled Offset A"
type input "Untitled Offset"
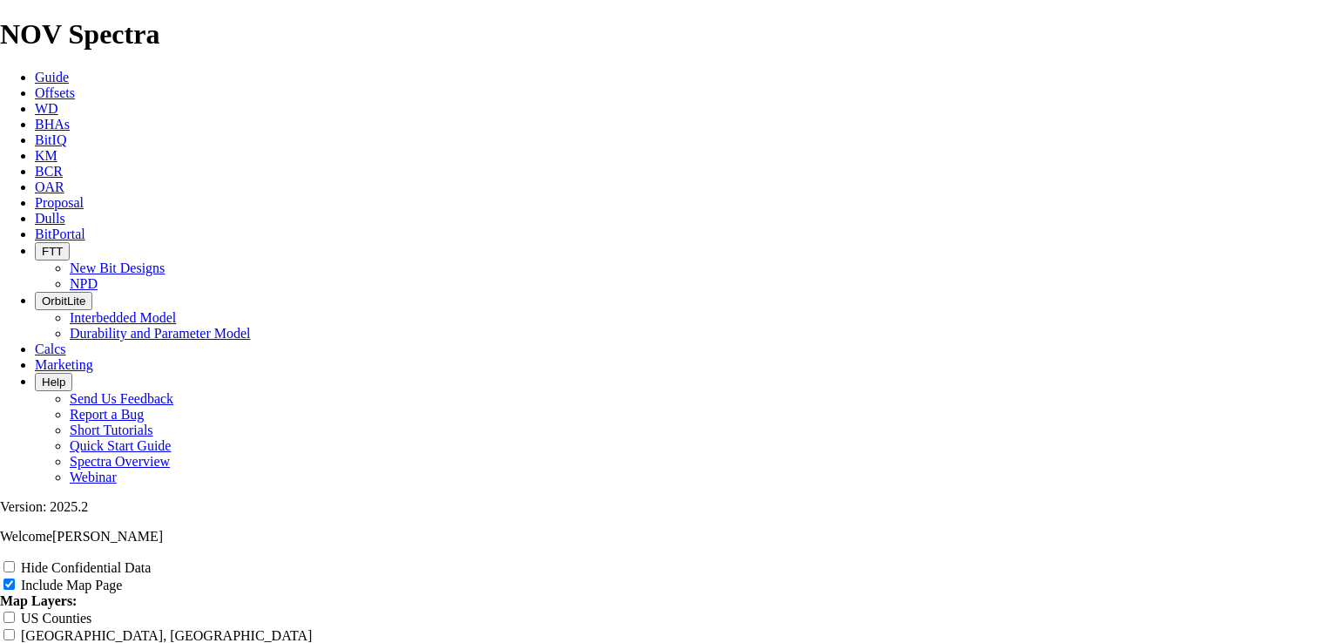
type input "Untitled Offset"
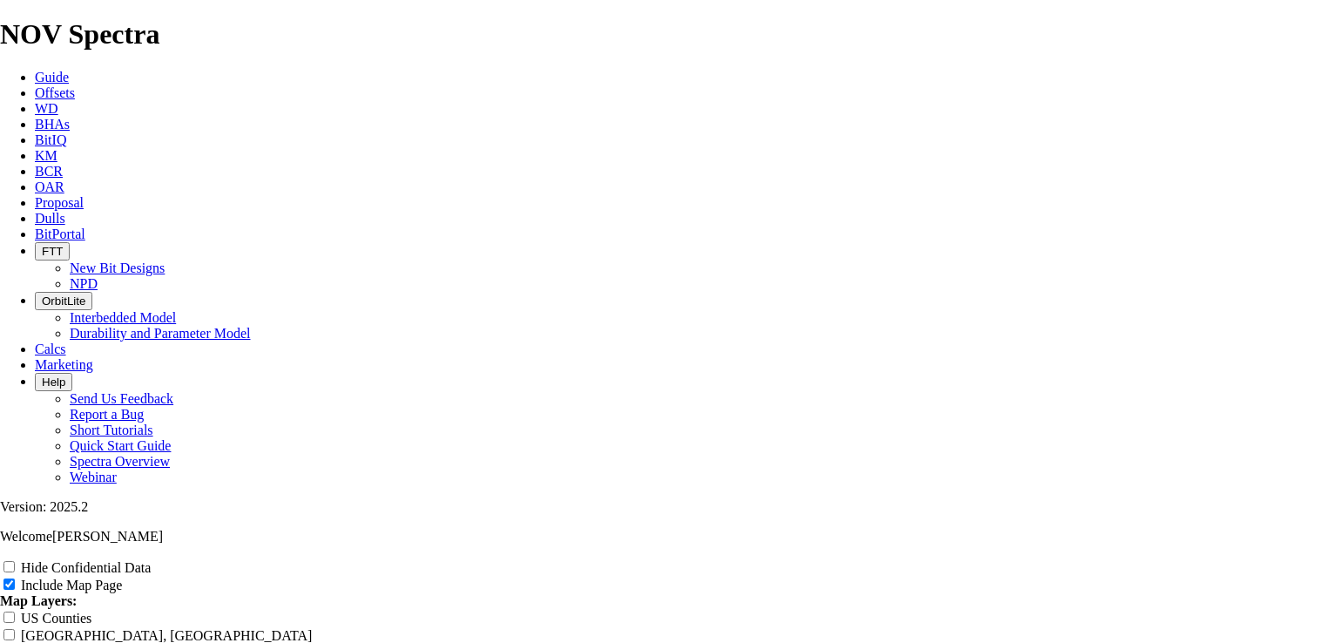
type input "Untitled Offset"
type input "Untitled Offse"
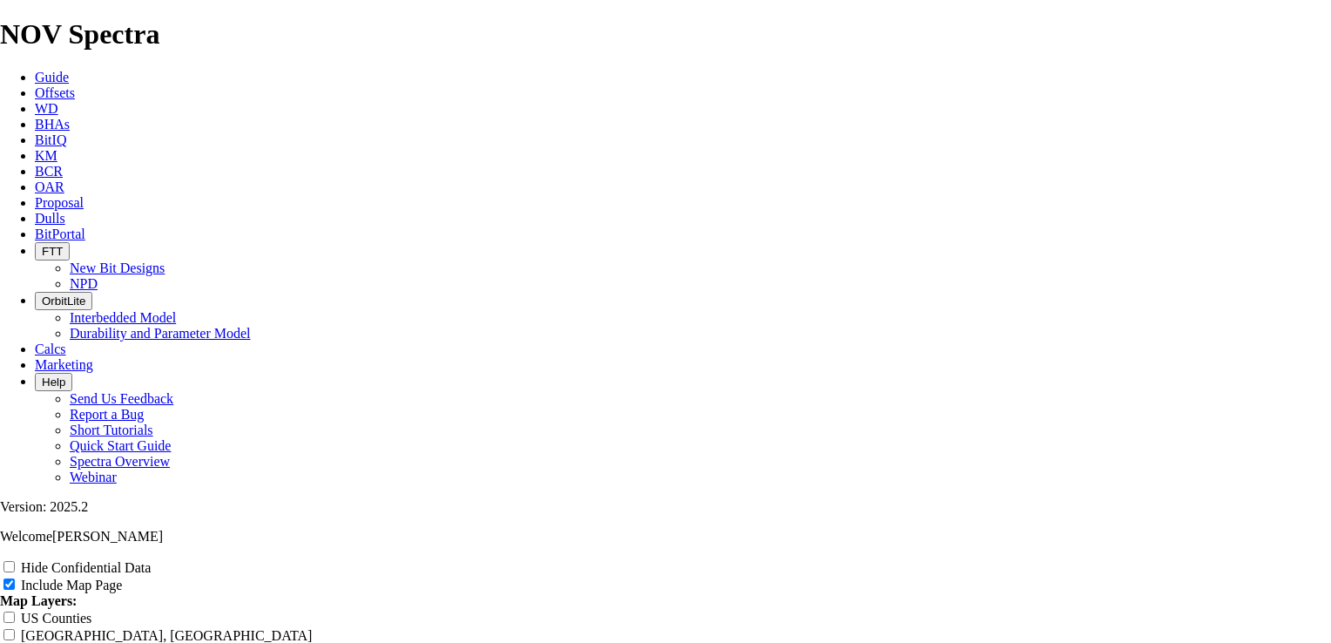
type input "Untitled Offse"
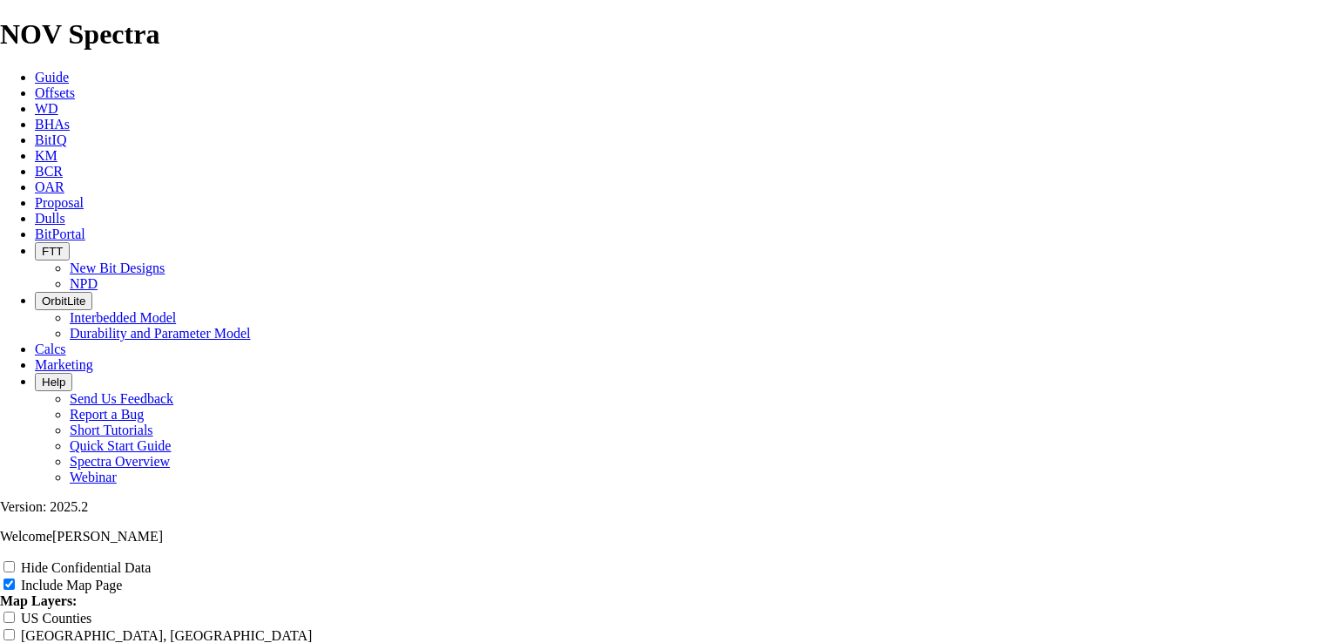
type input "Untitled Offse"
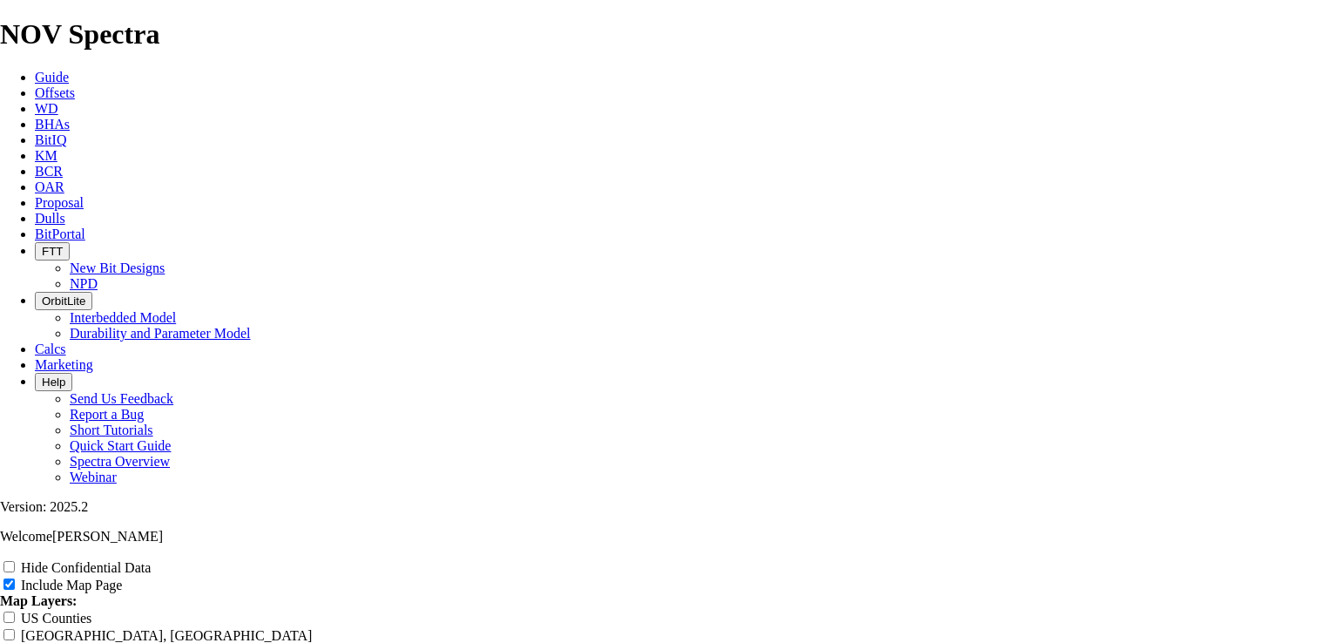
type input "Untitled Offs"
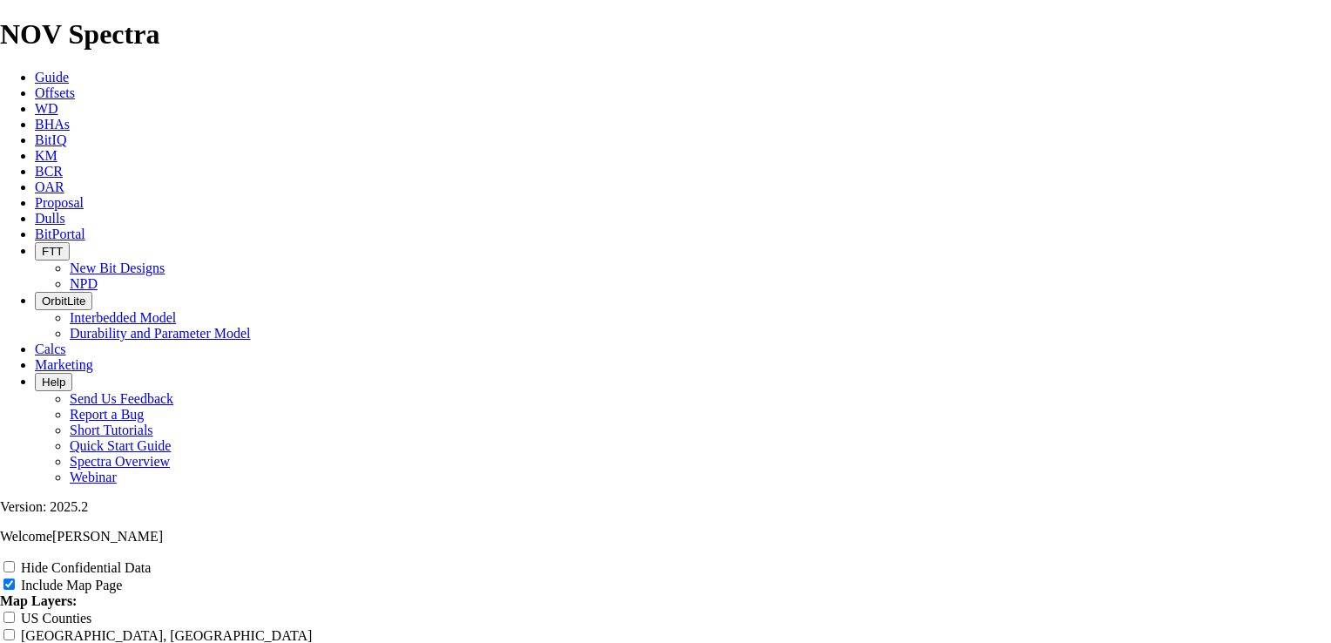
type input "Untitled Offs"
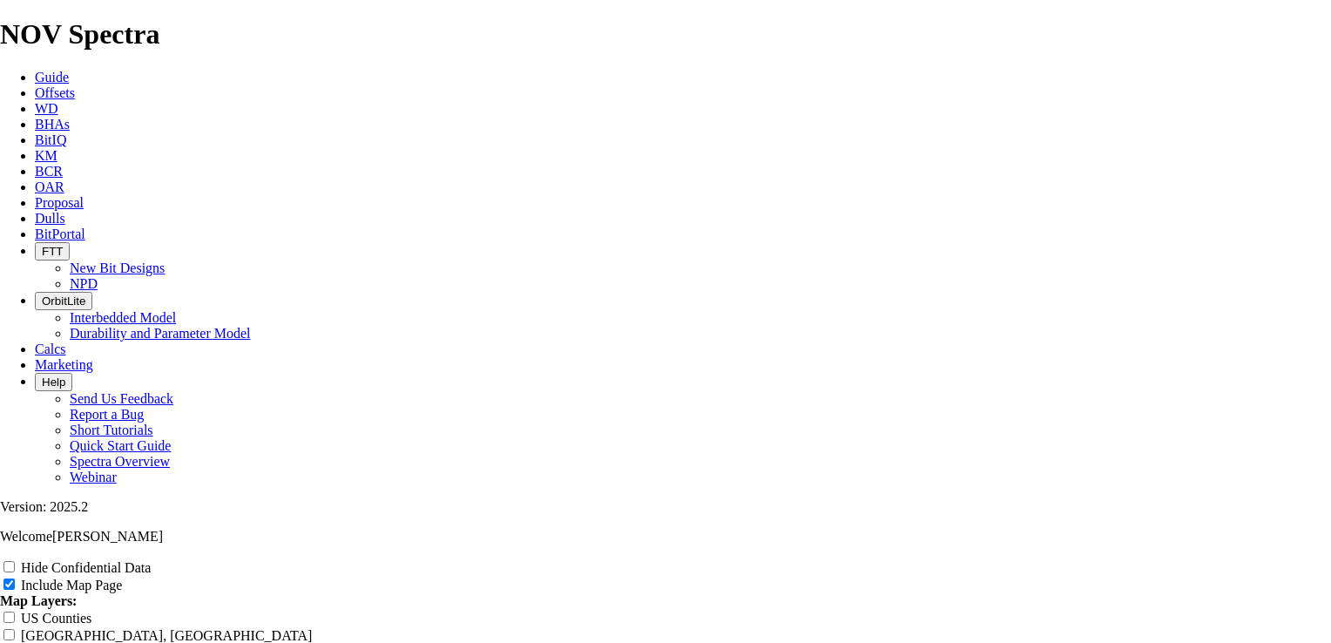
type input "Untitled Offs"
type input "Untitled Off"
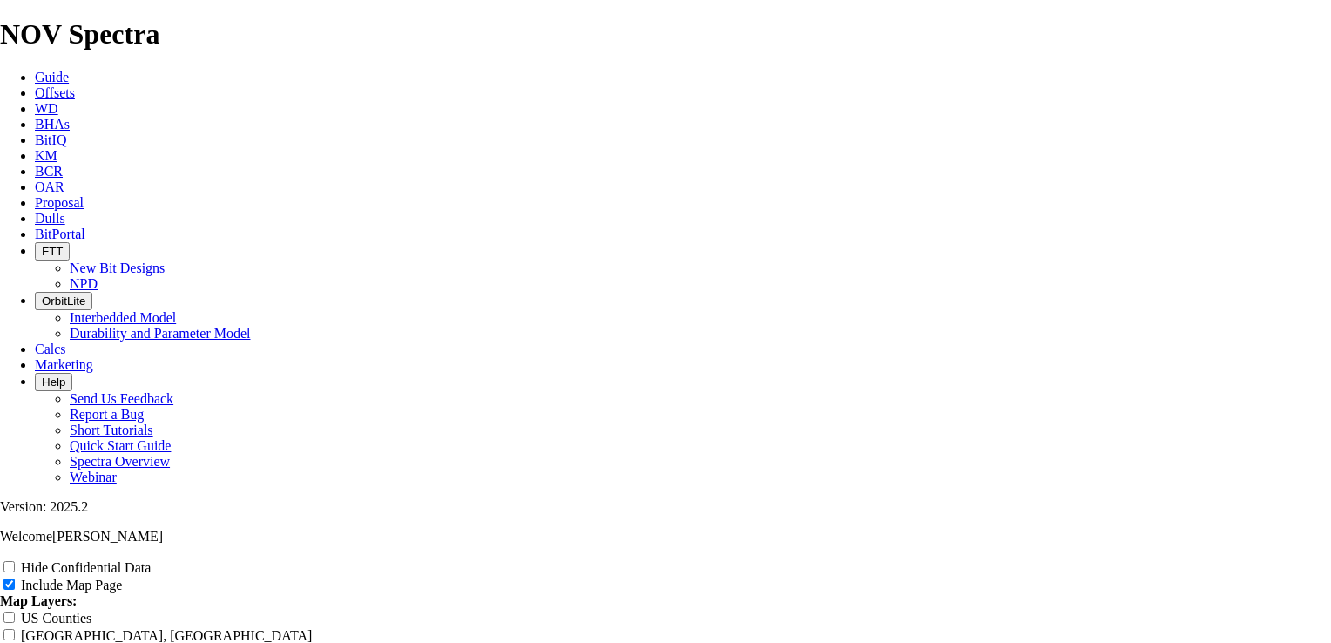
type input "Untitled Off"
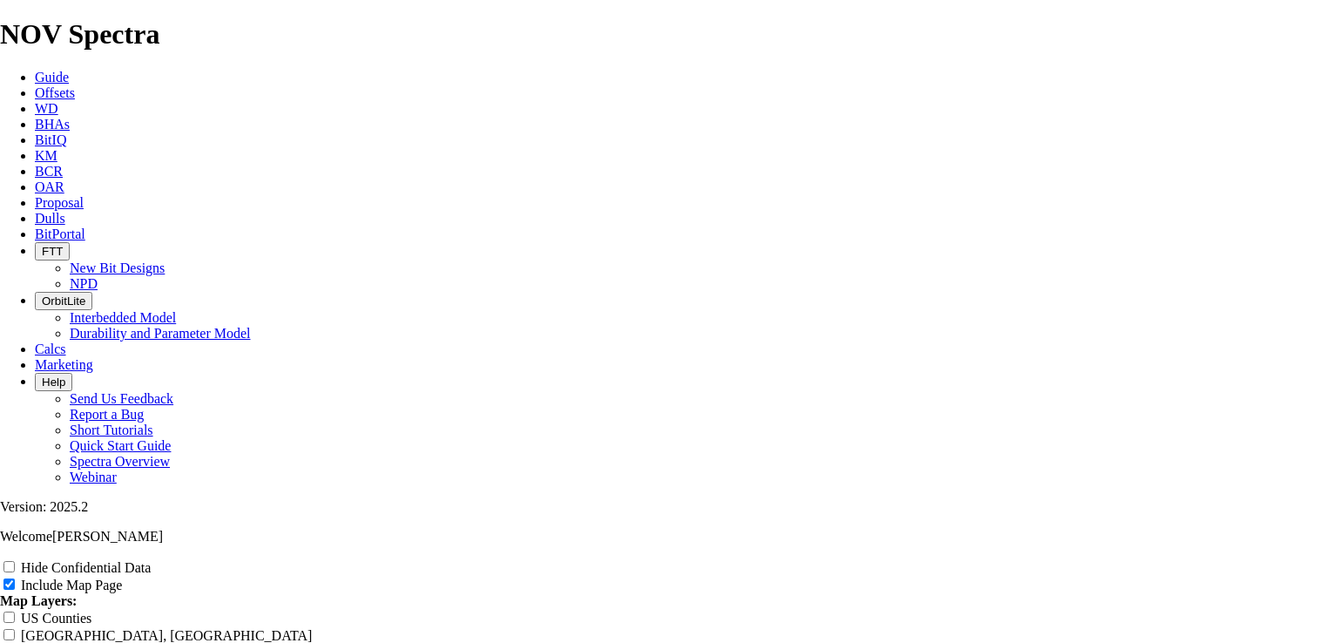
type input "Untitled Off"
type input "Untitled Of"
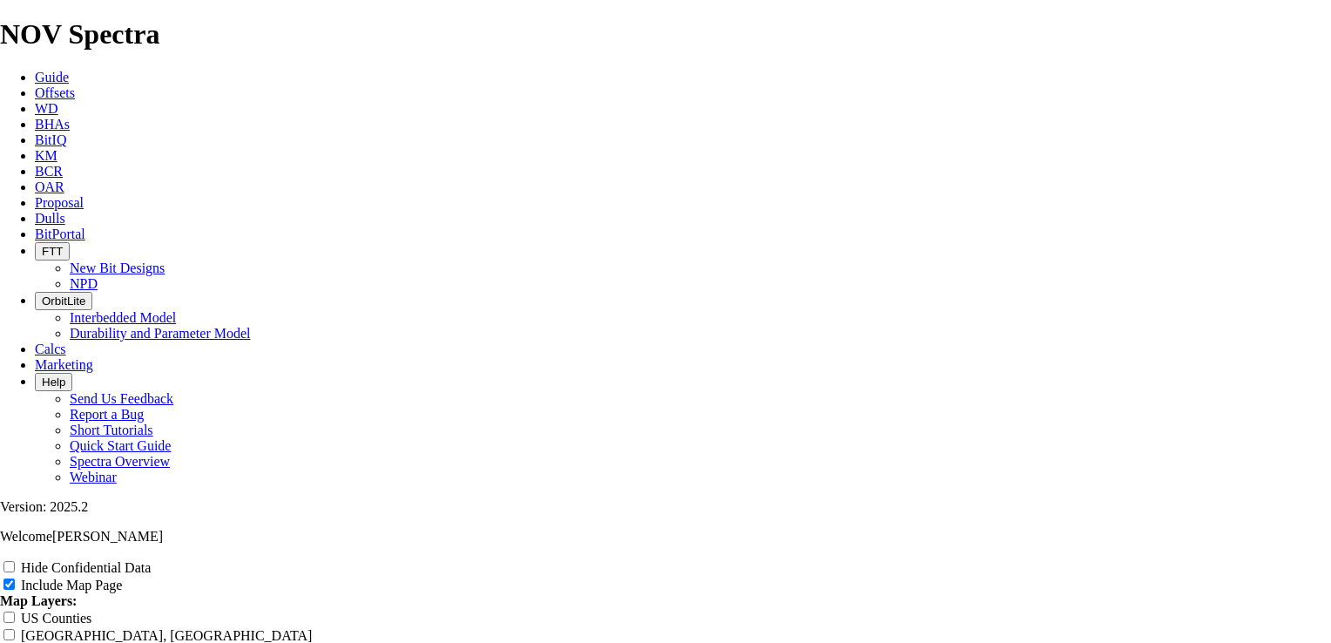
type input "Untitled Of"
